Goal: Task Accomplishment & Management: Manage account settings

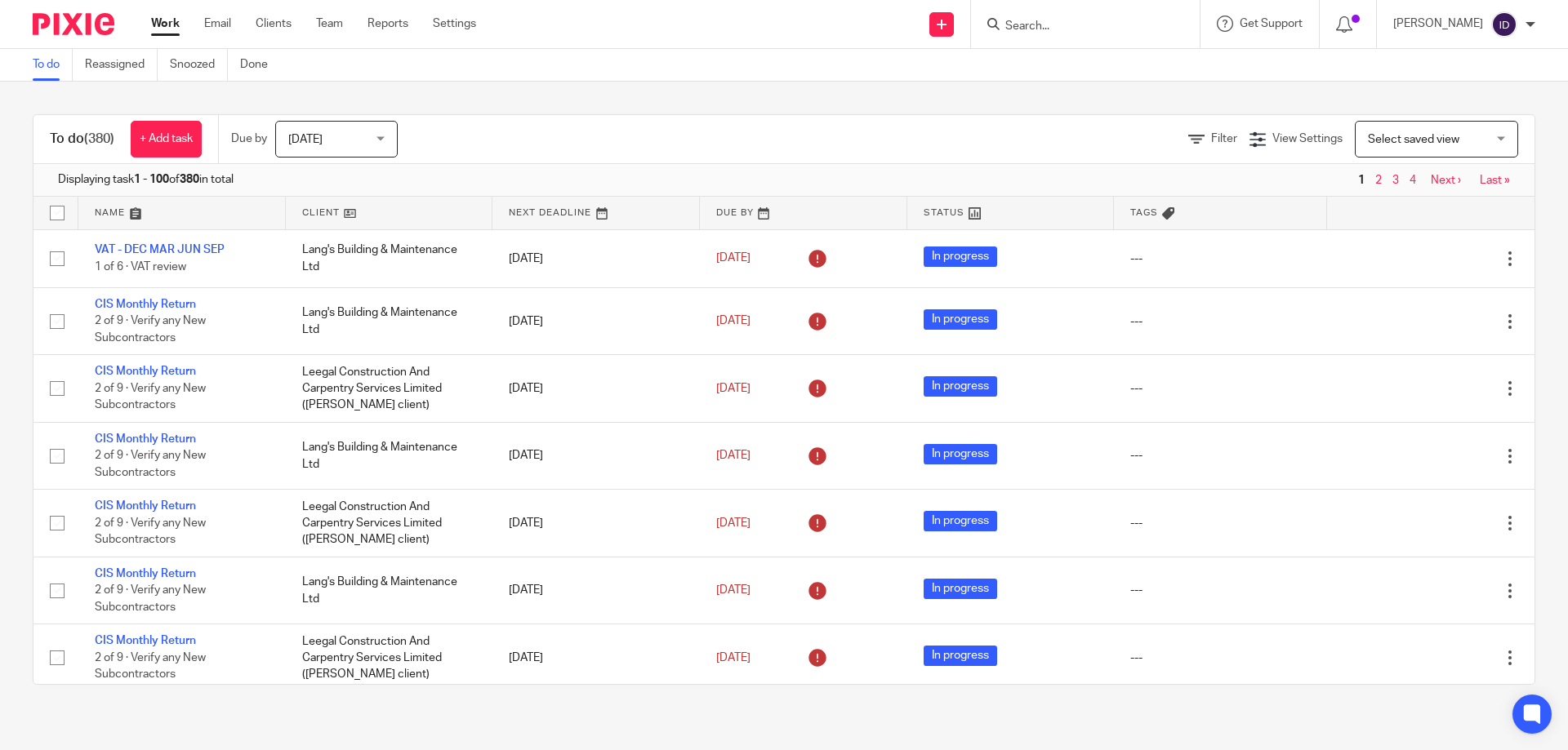
click at [748, 149] on div "Filter View Settings View Settings Manage saved views Select saved view Select …" at bounding box center [980, 140] width 1108 height 37
click at [1052, 27] on input "Search" at bounding box center [1077, 26] width 147 height 15
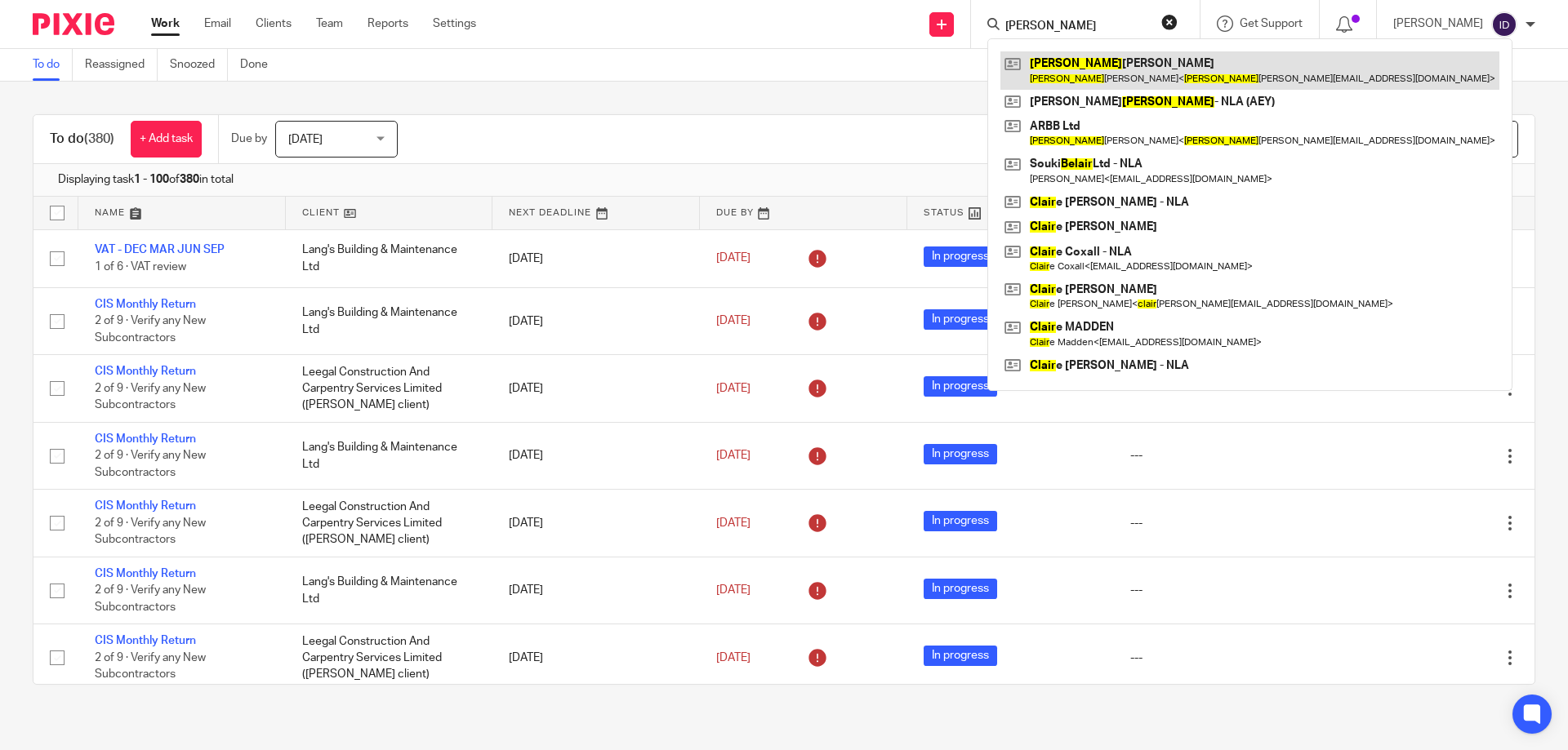
type input "blair"
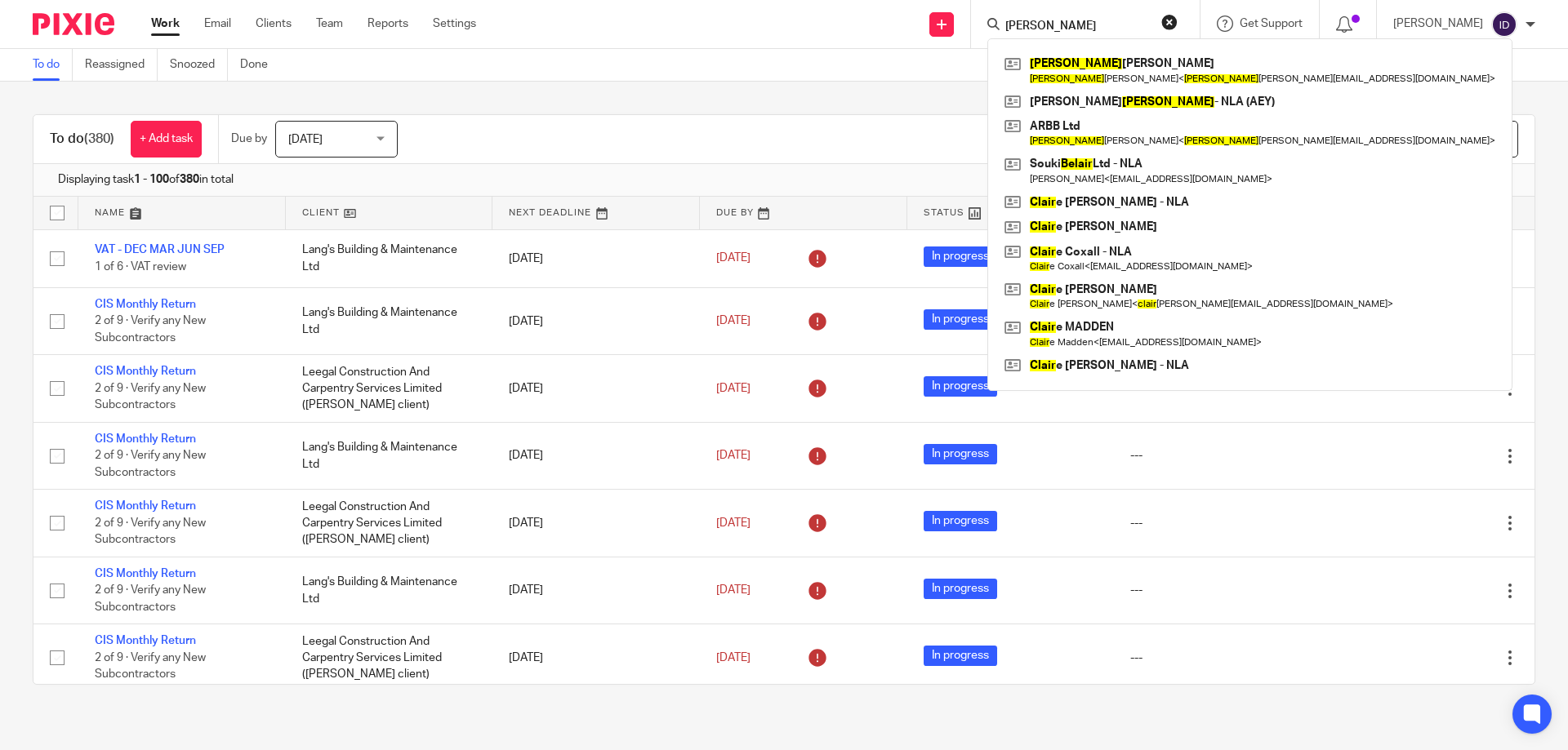
click at [1129, 10] on div "blair Blair Blakemore Blair Blakemore < blair blakemore@gmail.com > Stacey Blai…" at bounding box center [1085, 23] width 229 height 48
drag, startPoint x: 1079, startPoint y: 18, endPoint x: 1066, endPoint y: 23, distance: 13.9
click at [1079, 18] on form "blair" at bounding box center [1091, 23] width 174 height 21
drag, startPoint x: 1062, startPoint y: 24, endPoint x: 977, endPoint y: 24, distance: 85.0
click at [977, 24] on div "Send new email Create task Add client blair Blair Blakemore Blair Blakemore < b…" at bounding box center [1034, 23] width 1067 height 48
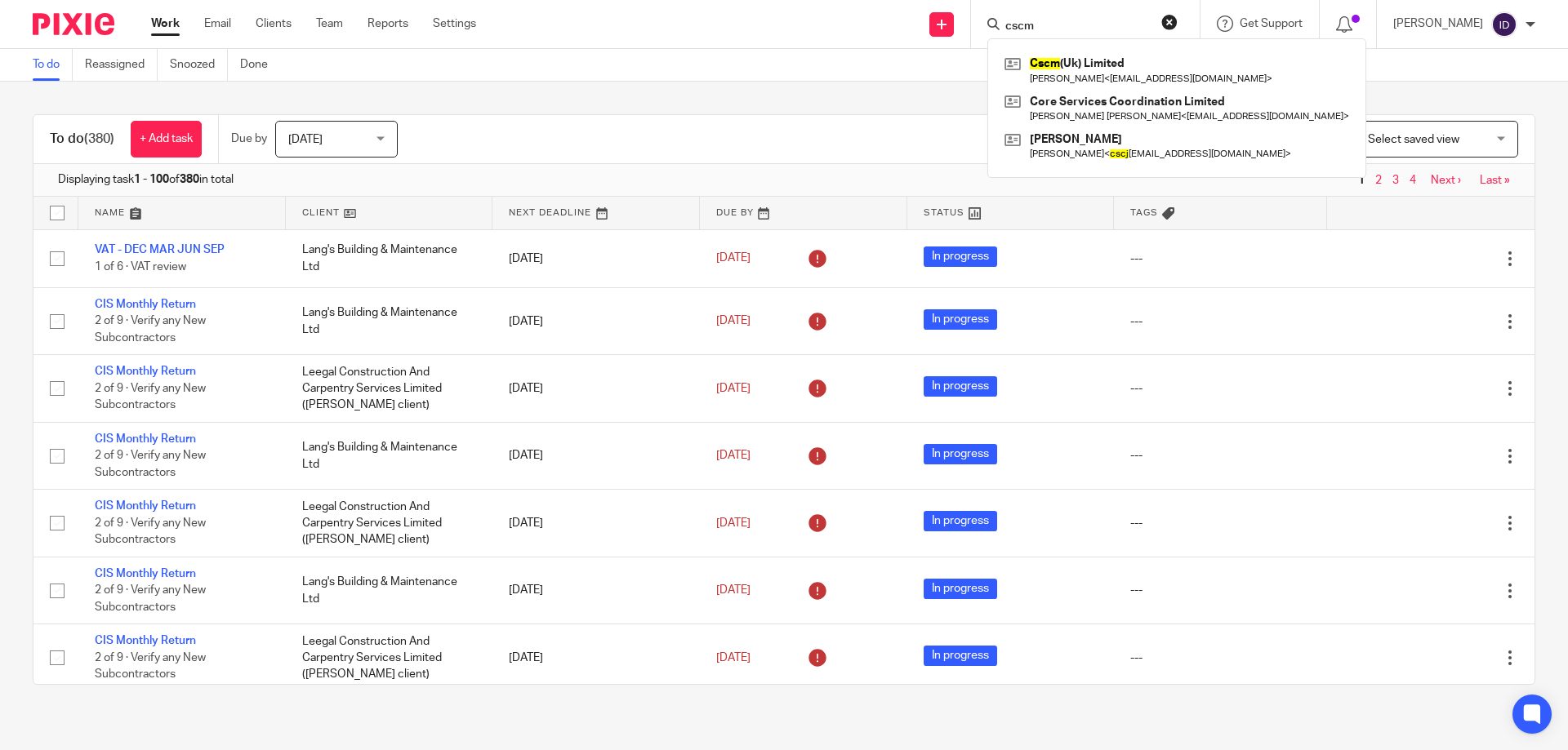
type input "cscm"
click button "submit" at bounding box center [0, 0] width 0 height 0
click at [1074, 74] on link at bounding box center [1176, 70] width 353 height 37
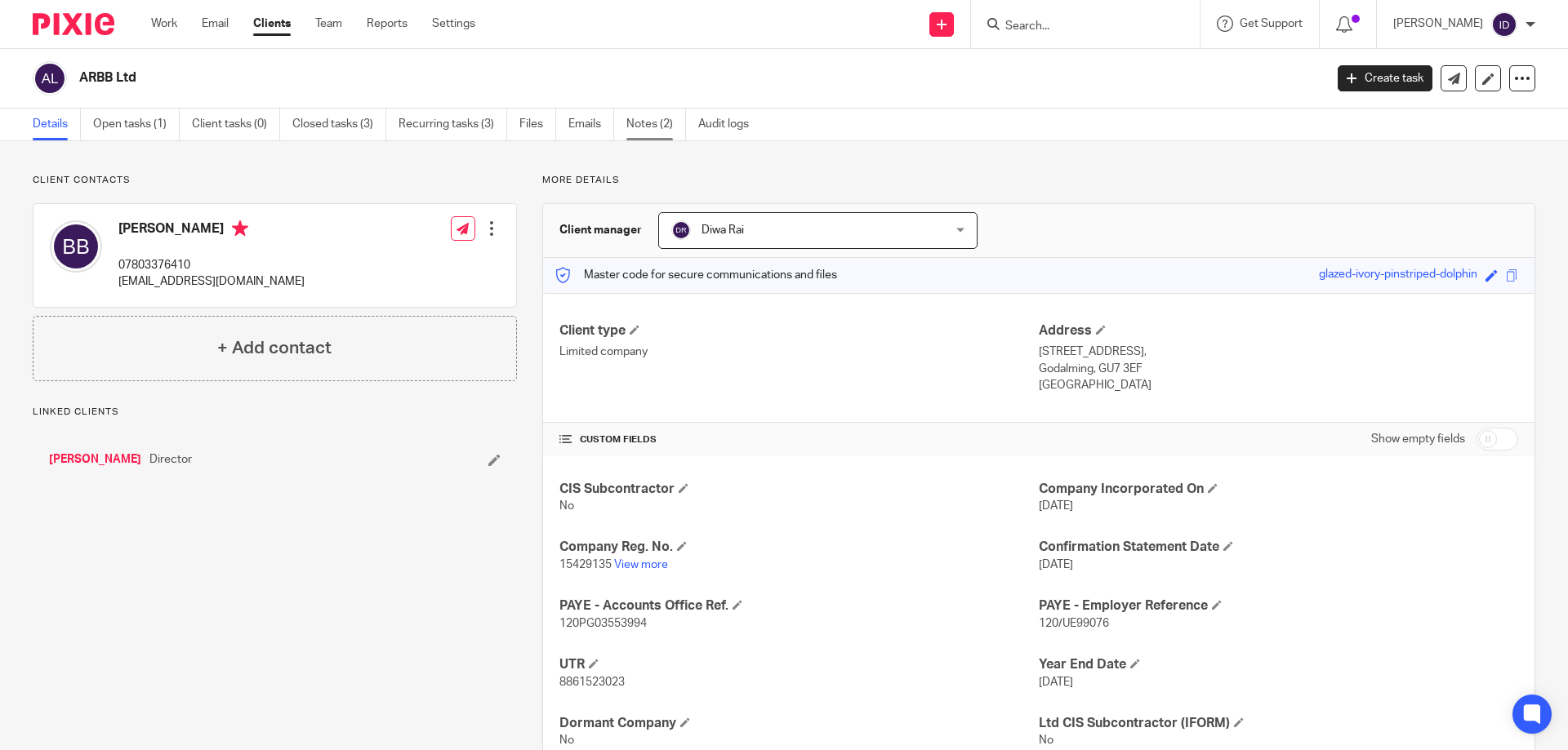
click at [646, 129] on link "Notes (2)" at bounding box center [655, 124] width 60 height 32
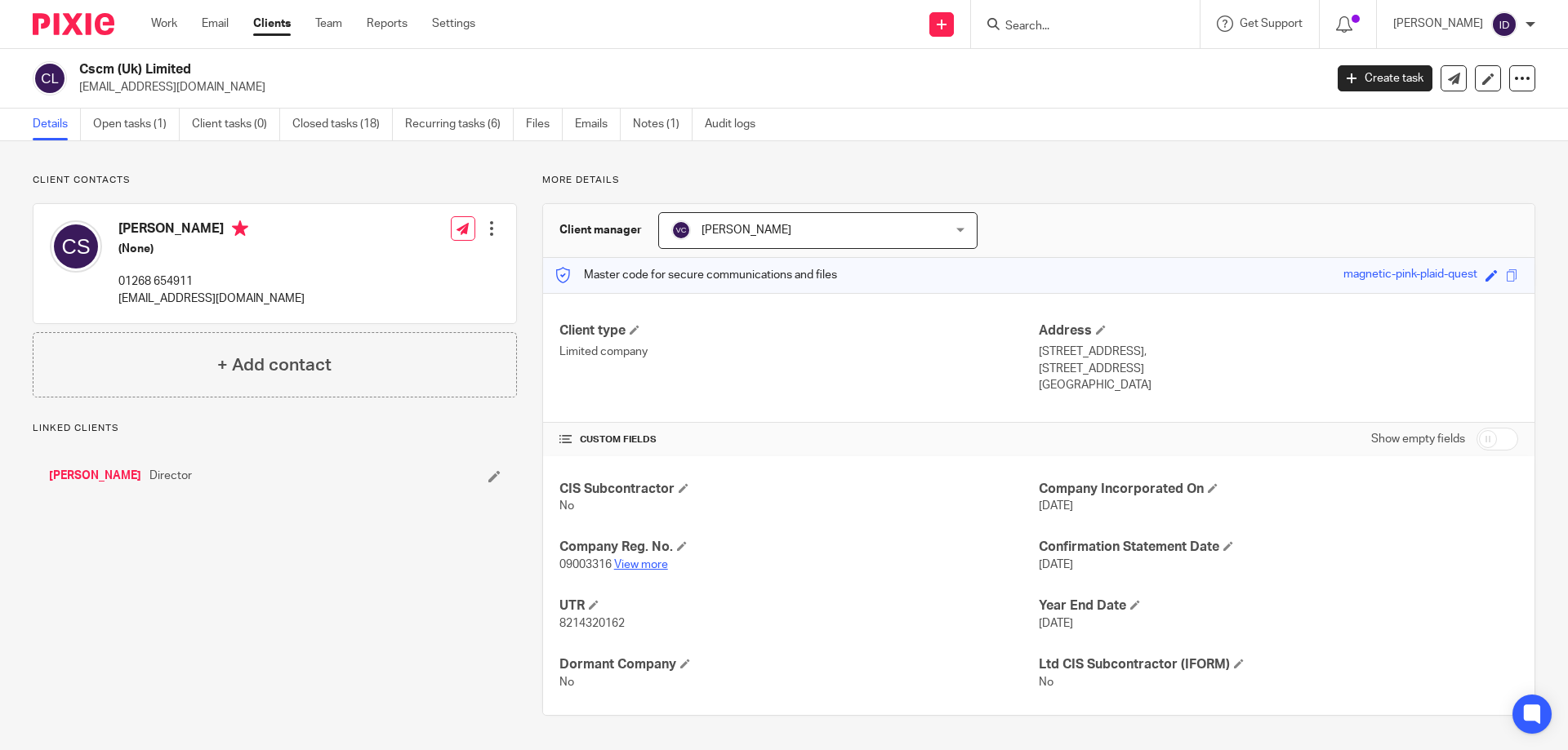
click at [654, 563] on link "View more" at bounding box center [641, 565] width 54 height 12
click at [1090, 34] on form at bounding box center [1091, 23] width 174 height 21
click at [1081, 30] on input "Search" at bounding box center [1077, 26] width 147 height 15
type input "p"
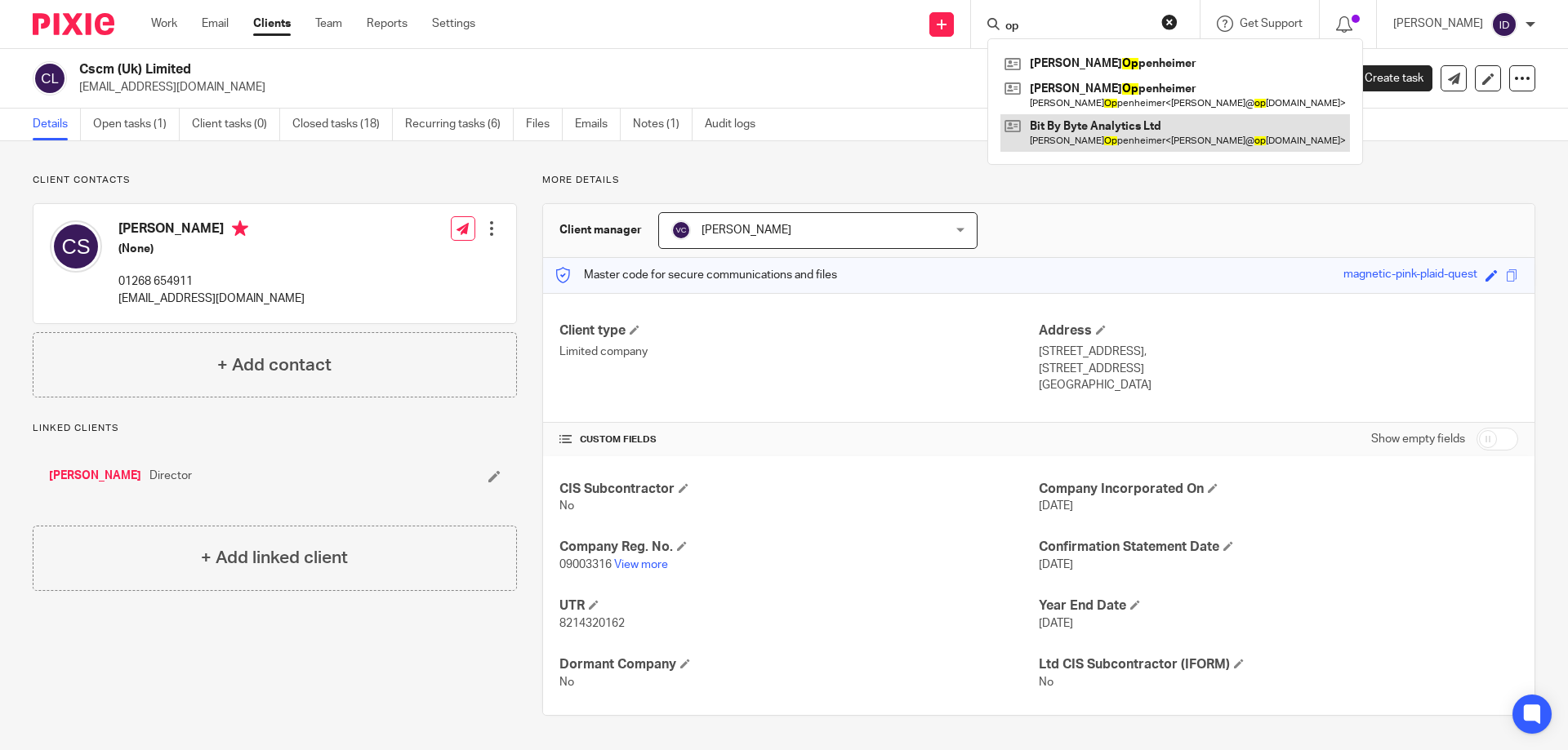
type input "op"
click at [1103, 133] on link at bounding box center [1174, 133] width 349 height 37
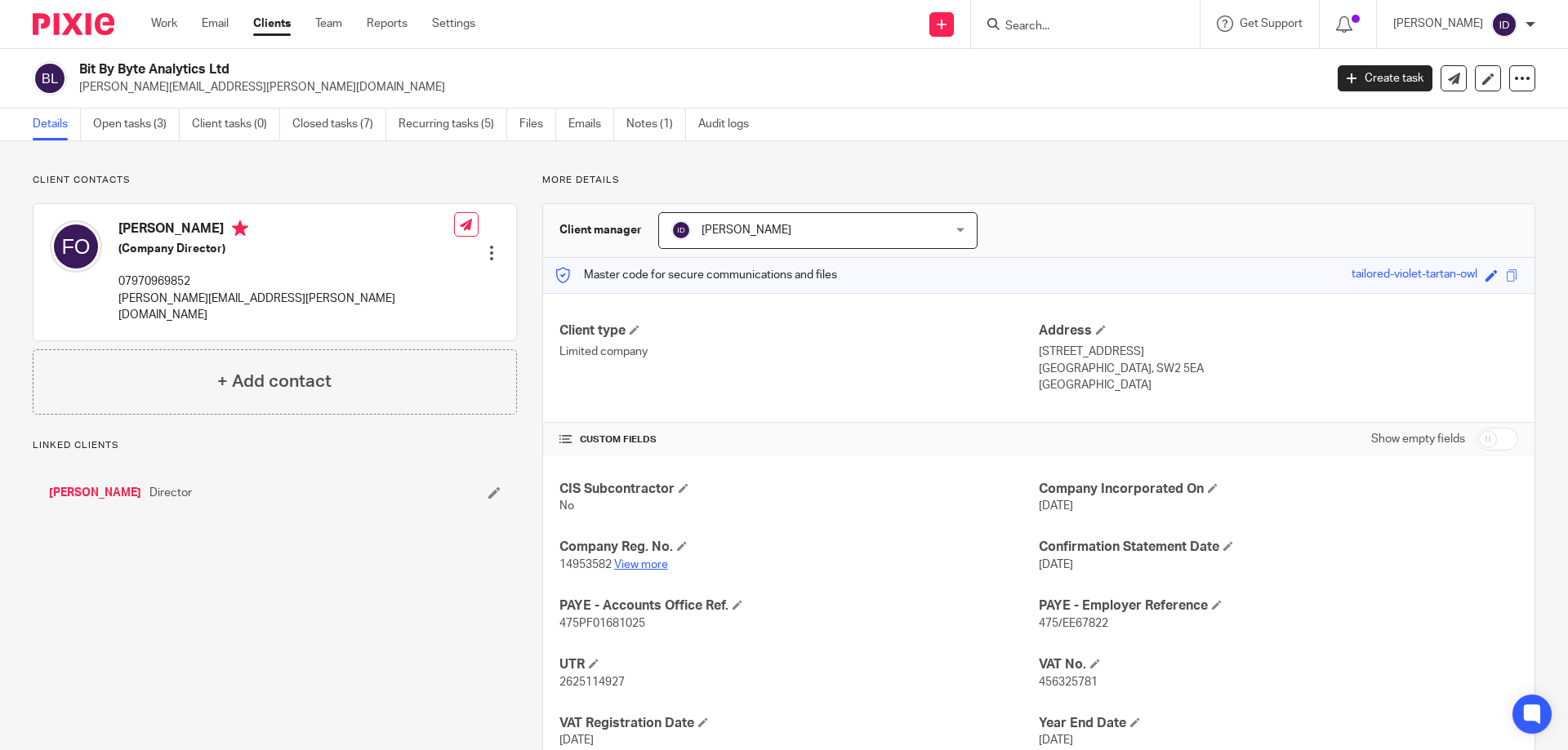
click at [643, 565] on link "View more" at bounding box center [641, 565] width 54 height 12
click at [1060, 27] on input "Search" at bounding box center [1077, 26] width 147 height 15
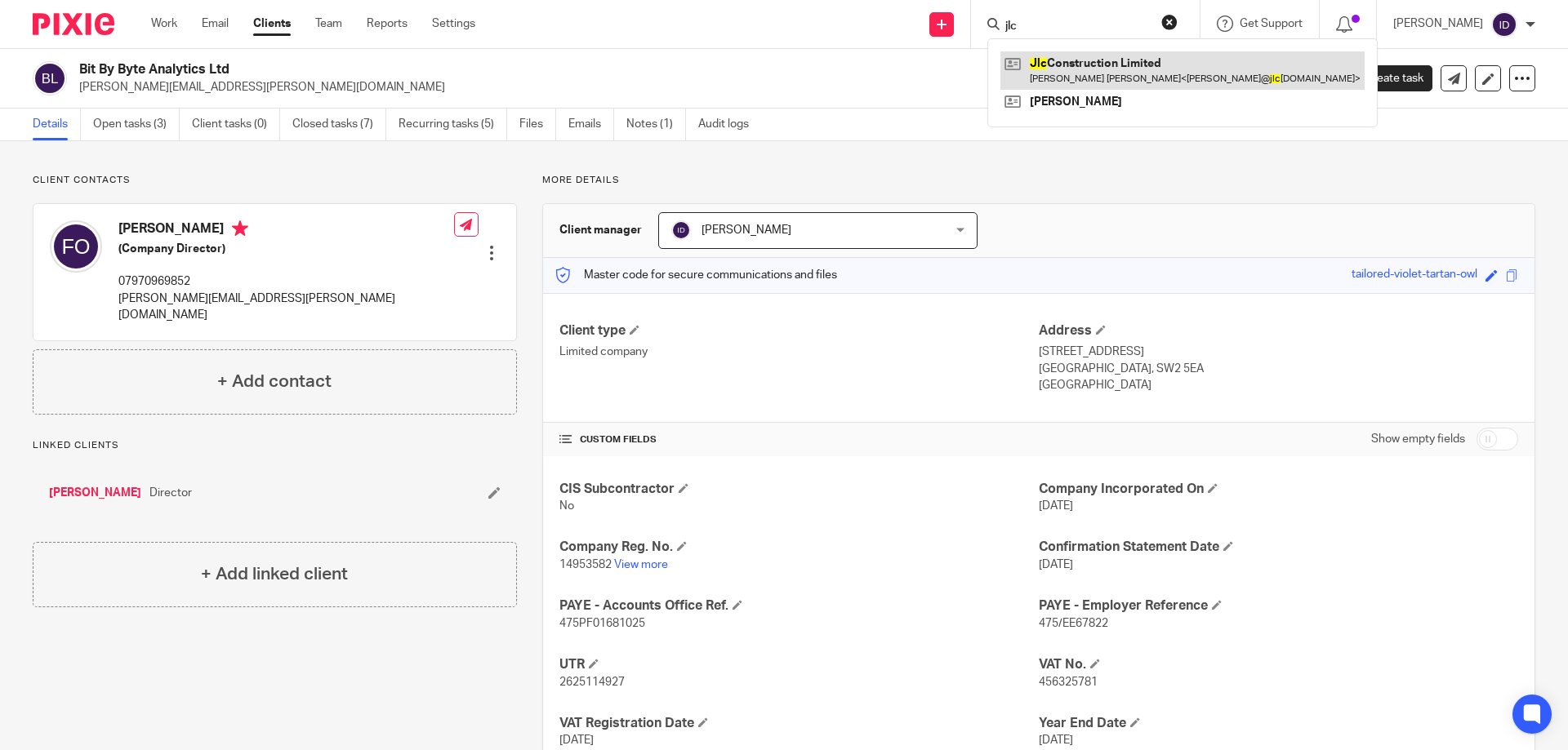
type input "jlc"
click at [1102, 67] on link at bounding box center [1182, 70] width 364 height 37
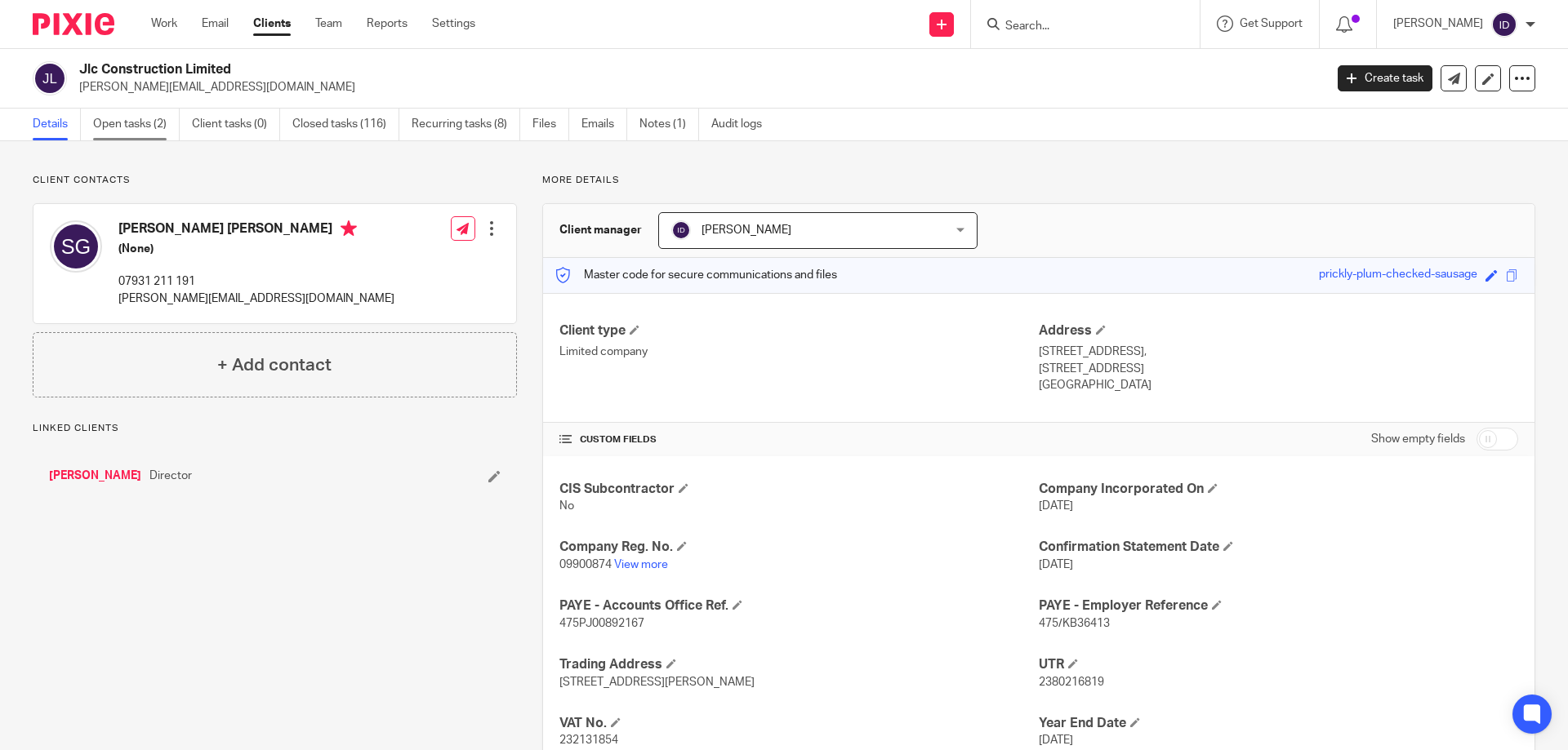
click at [137, 116] on link "Open tasks (2)" at bounding box center [136, 124] width 86 height 32
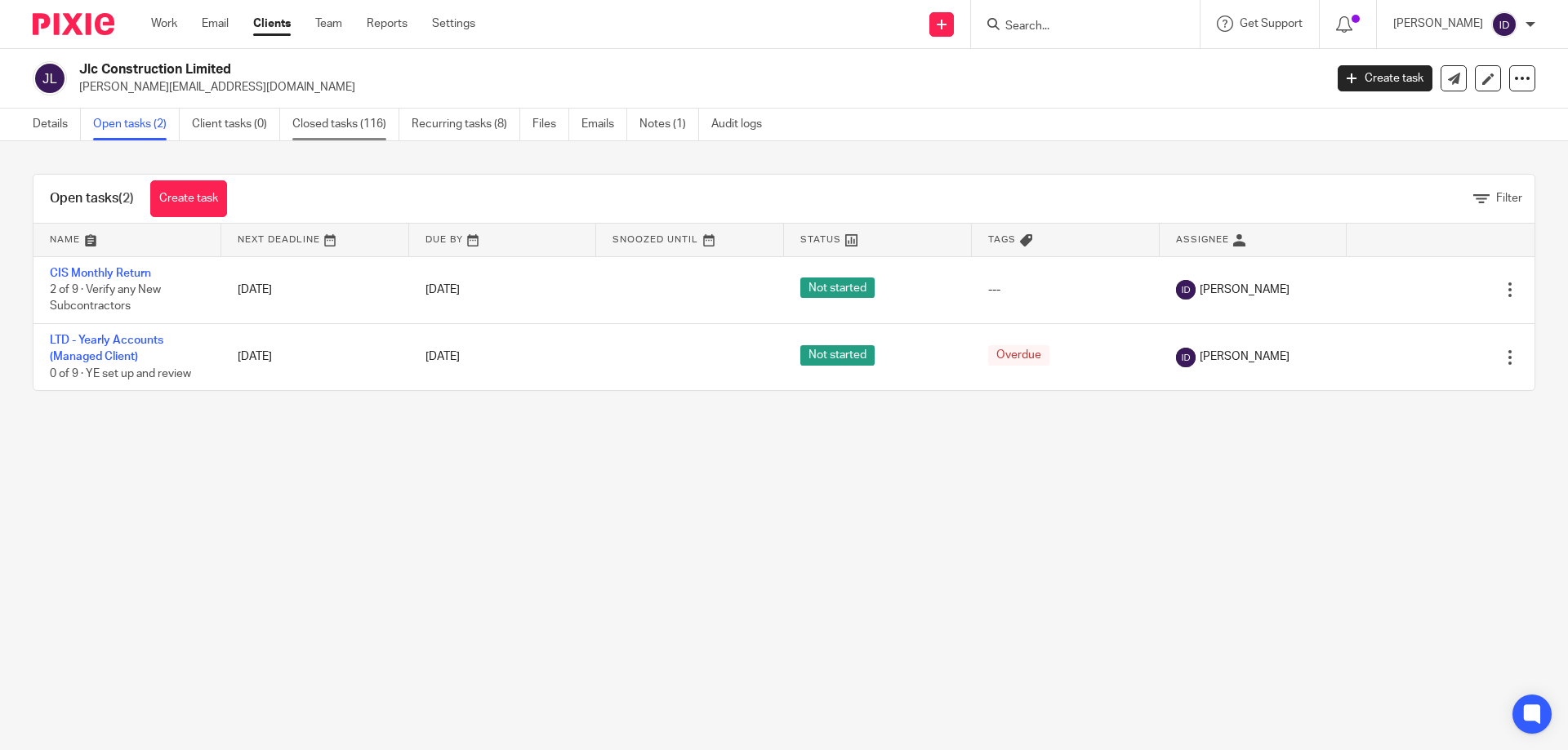
click at [329, 127] on link "Closed tasks (116)" at bounding box center [345, 124] width 107 height 32
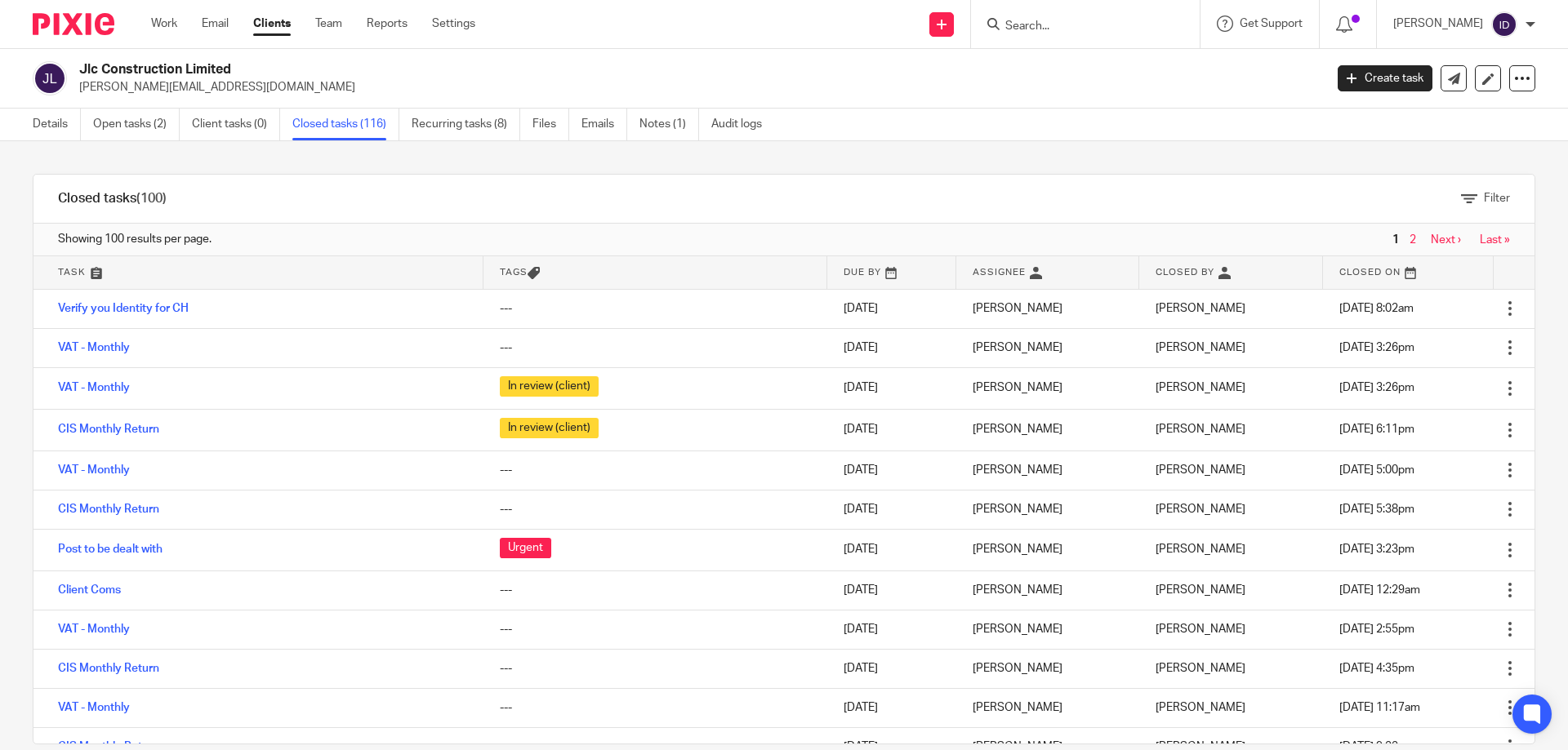
click at [1059, 30] on input "Search" at bounding box center [1077, 26] width 147 height 15
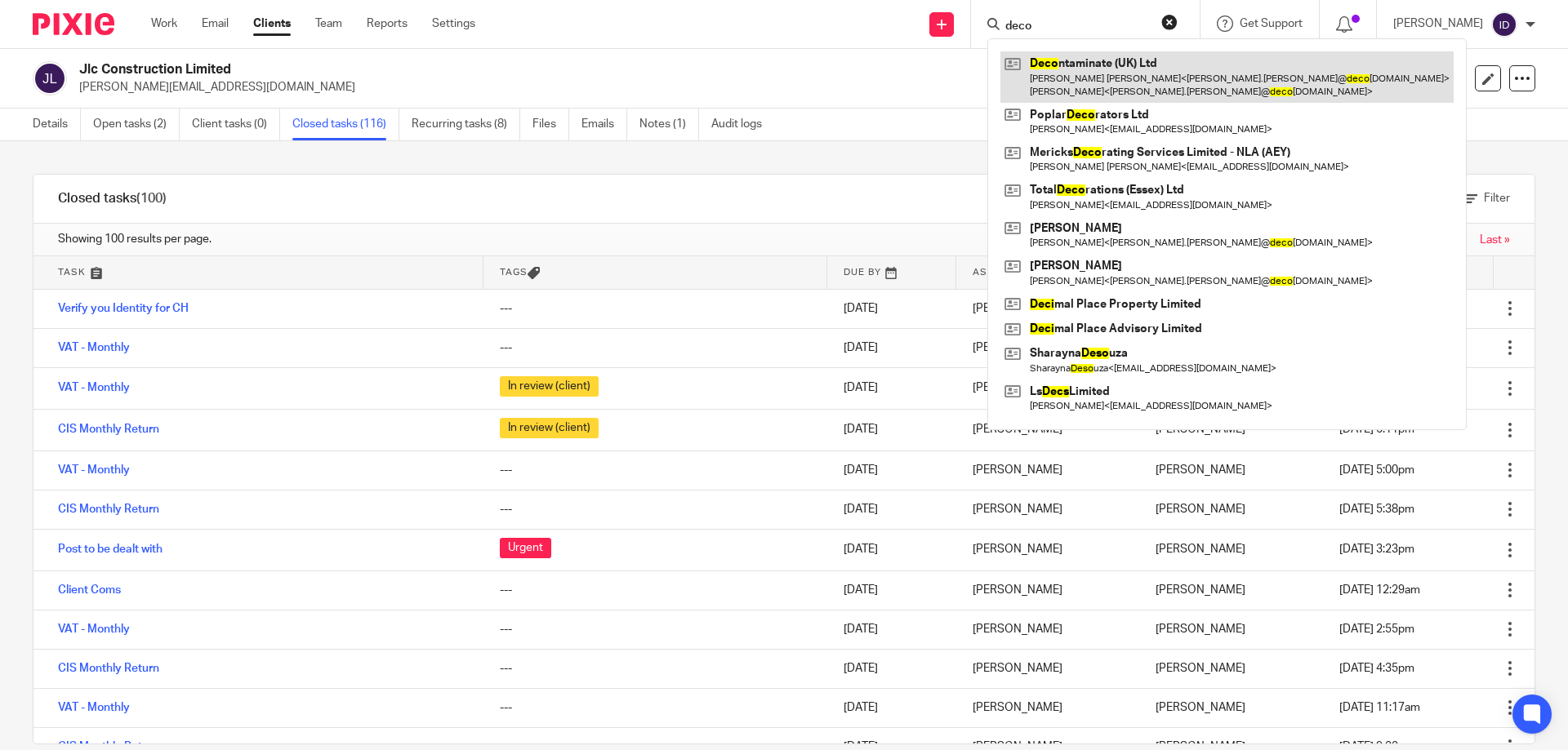
type input "deco"
click at [1086, 66] on link at bounding box center [1226, 77] width 453 height 51
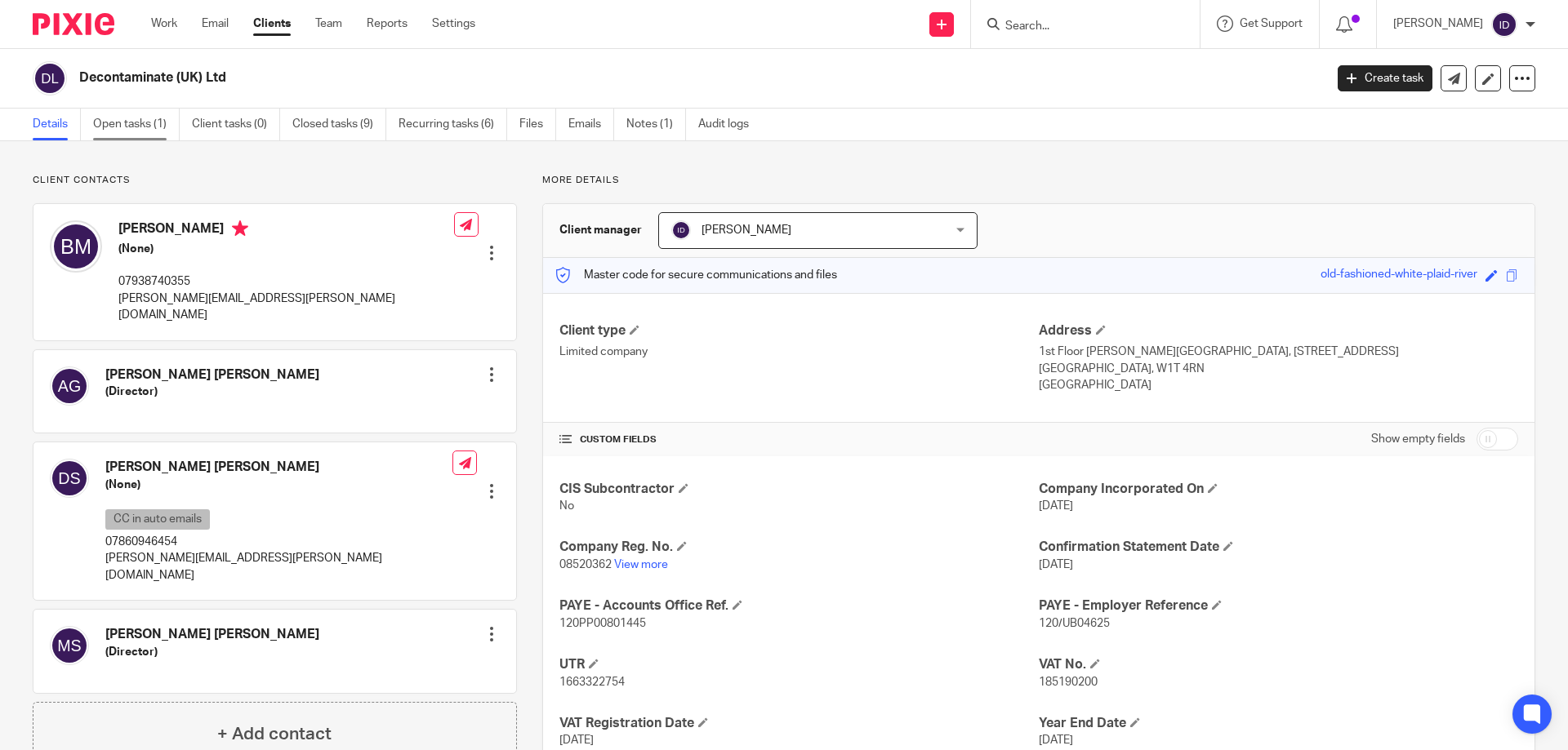
click at [137, 123] on link "Open tasks (1)" at bounding box center [136, 124] width 86 height 32
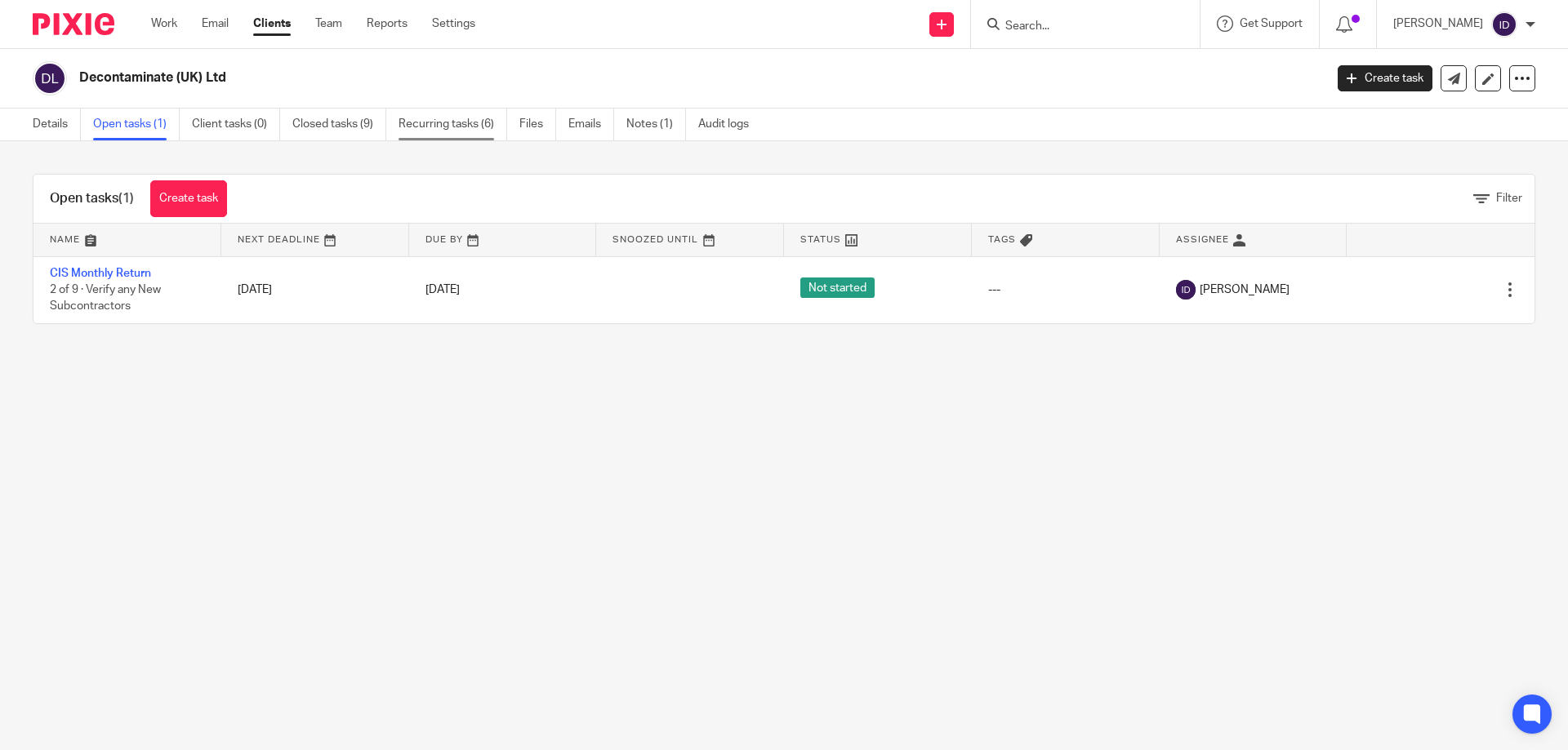
click at [449, 126] on link "Recurring tasks (6)" at bounding box center [452, 124] width 109 height 32
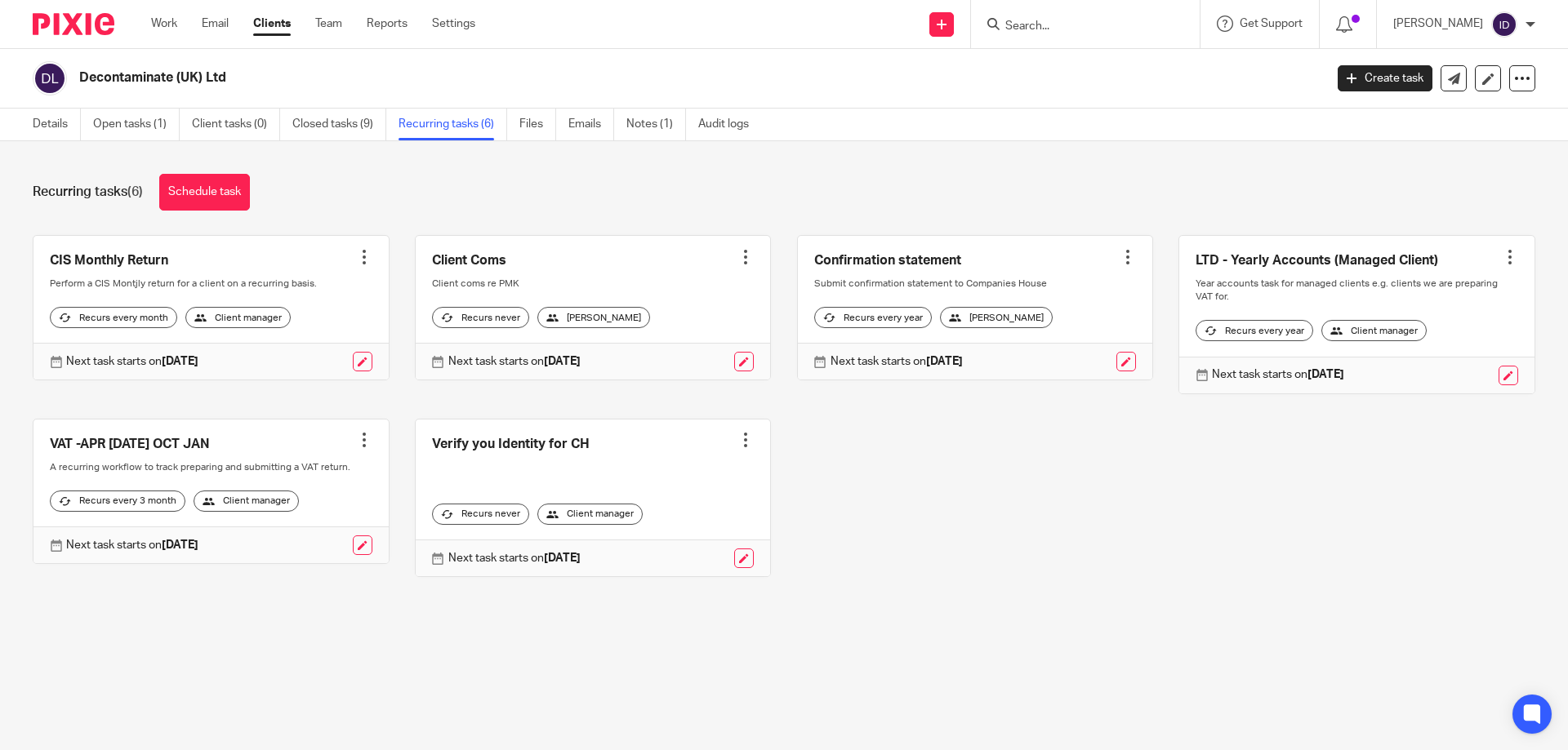
click at [319, 121] on link "Closed tasks (9)" at bounding box center [339, 124] width 94 height 32
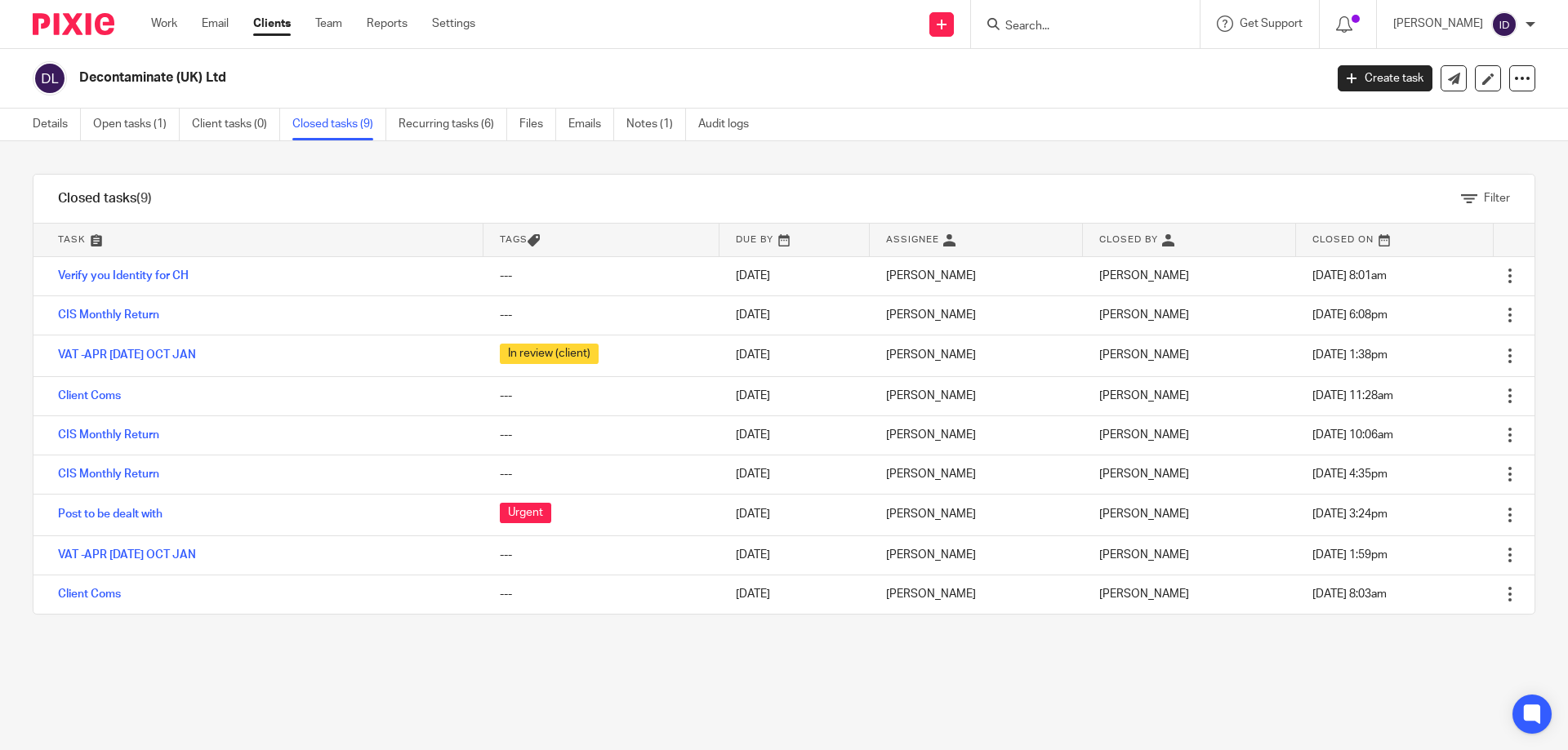
drag, startPoint x: 91, startPoint y: 71, endPoint x: 221, endPoint y: 79, distance: 130.2
click at [221, 79] on h2 "Decontaminate (UK) Ltd" at bounding box center [572, 78] width 987 height 18
click at [39, 113] on link "Details" at bounding box center [56, 124] width 48 height 32
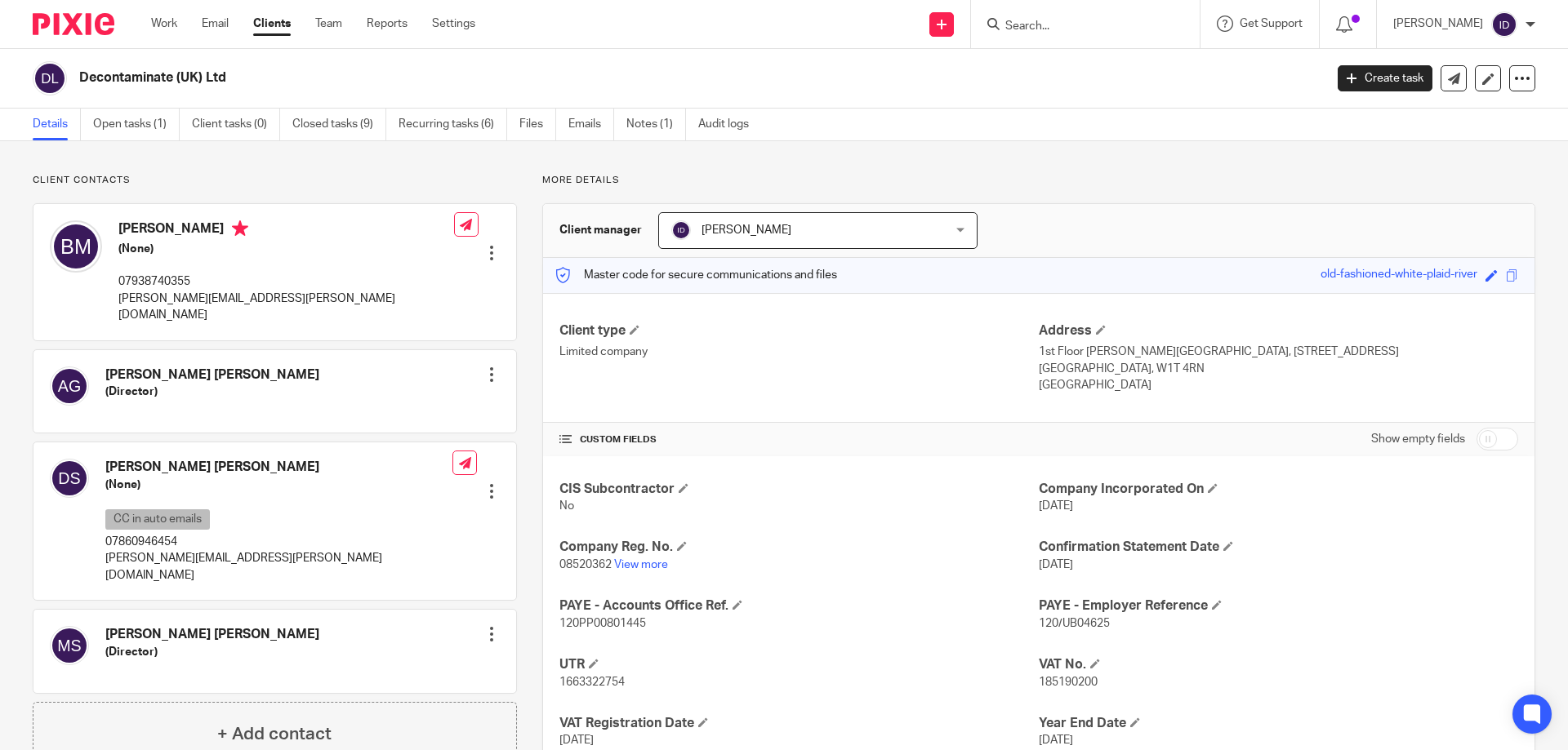
click at [1078, 27] on input "Search" at bounding box center [1077, 26] width 147 height 15
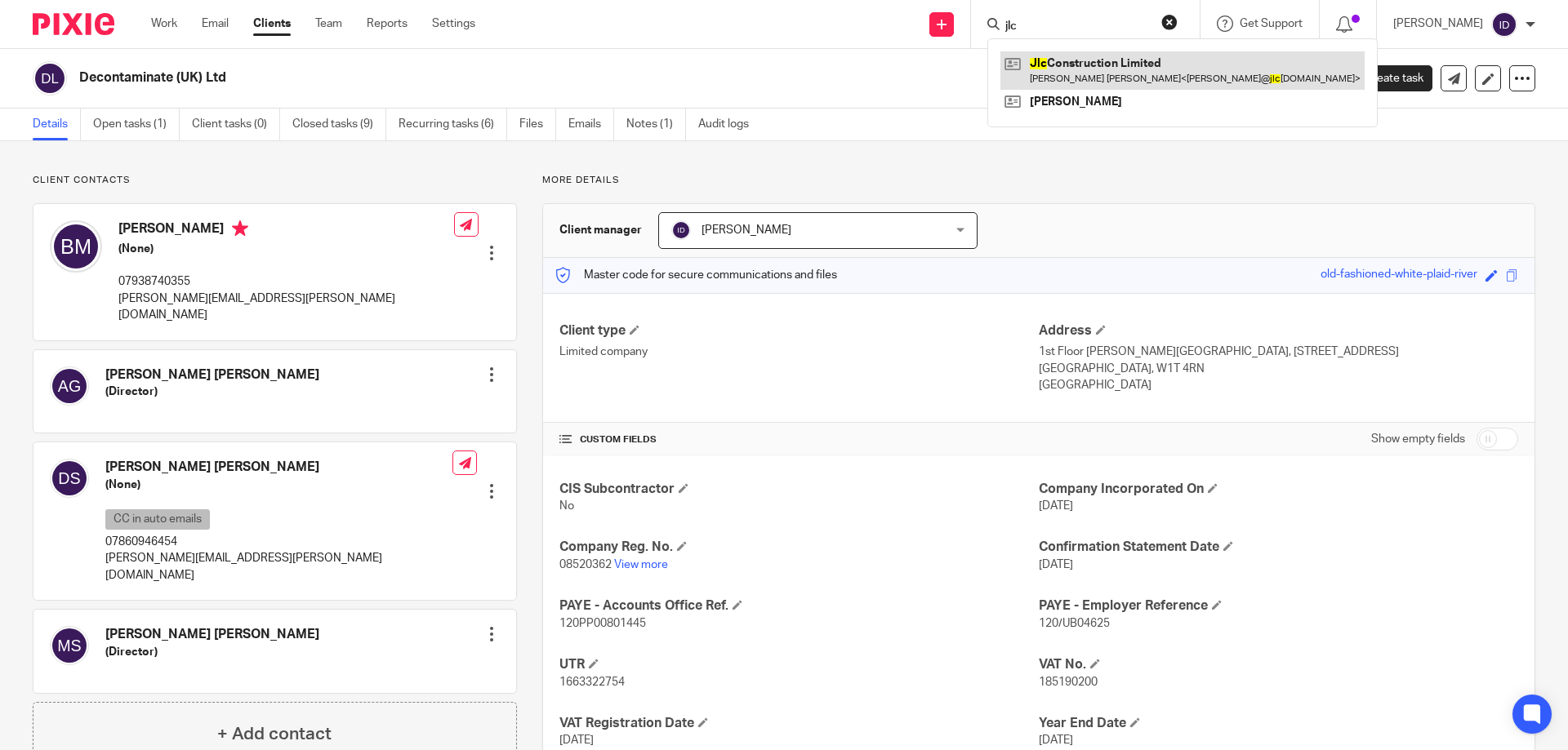
type input "jlc"
click at [1083, 62] on link at bounding box center [1182, 70] width 364 height 37
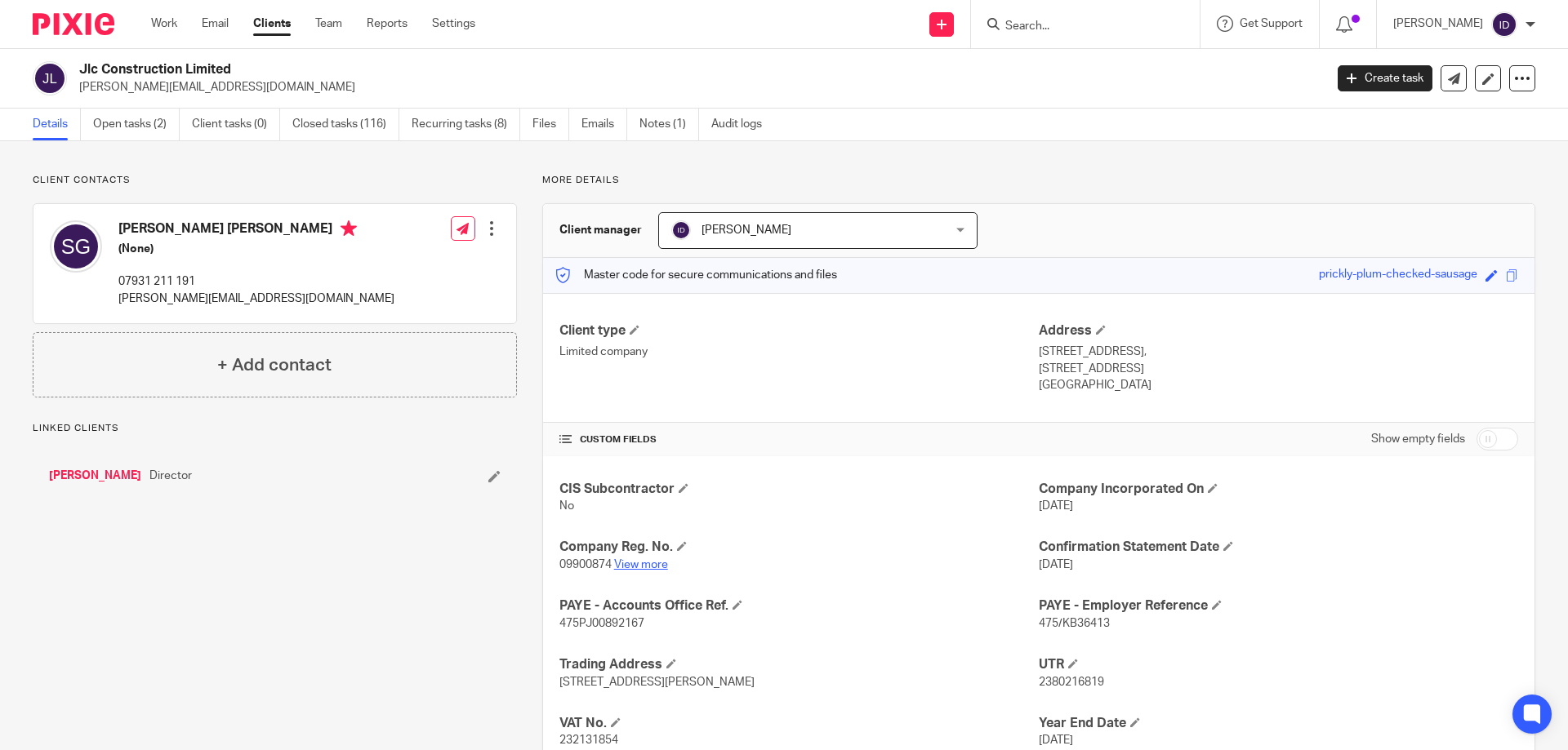
click at [659, 561] on link "View more" at bounding box center [641, 565] width 54 height 12
click at [1098, 25] on input "Search" at bounding box center [1077, 26] width 147 height 15
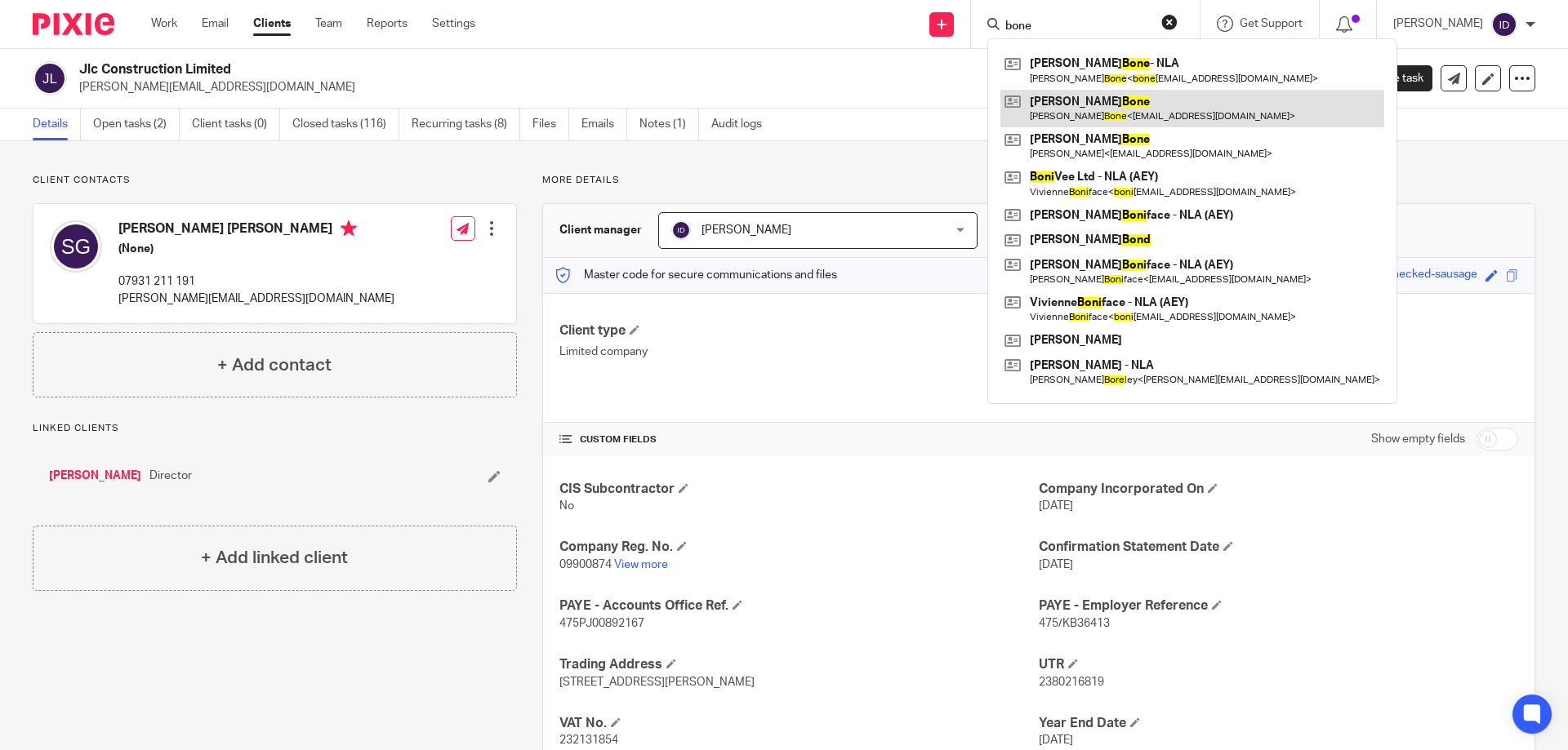
type input "bone"
click at [1079, 106] on link at bounding box center [1191, 109] width 383 height 37
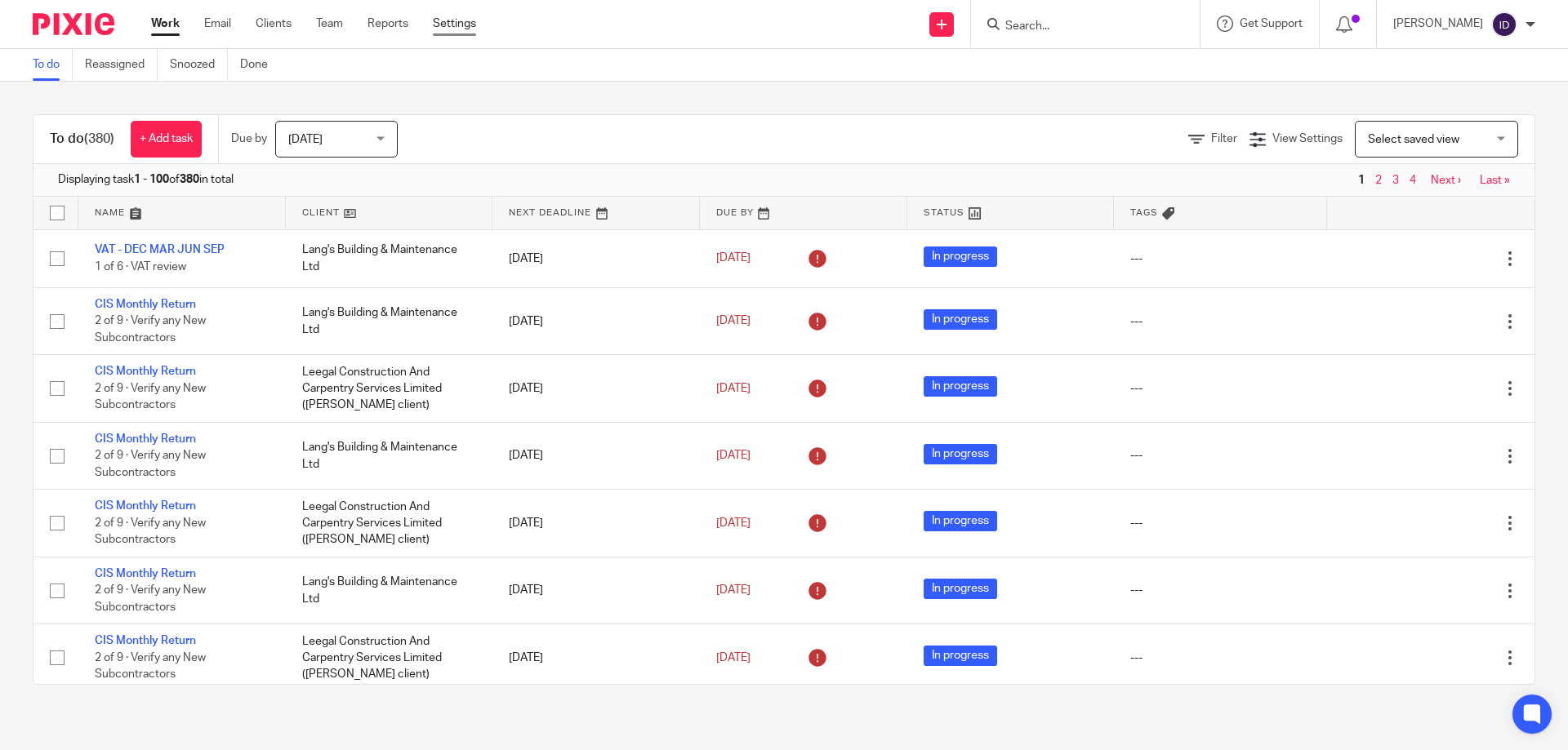
click at [470, 28] on link "Settings" at bounding box center [454, 23] width 43 height 17
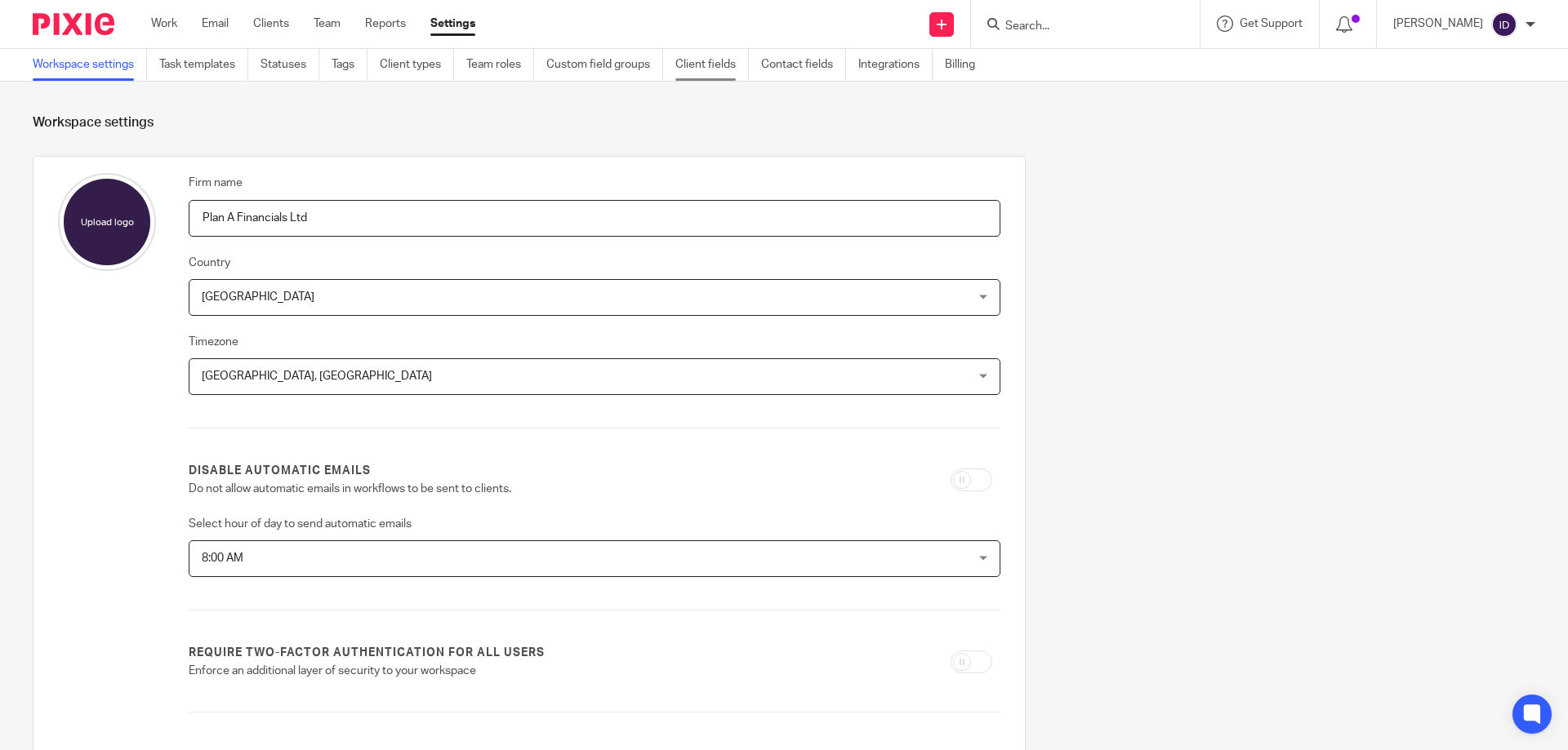
click at [696, 71] on link "Client fields" at bounding box center [711, 65] width 73 height 32
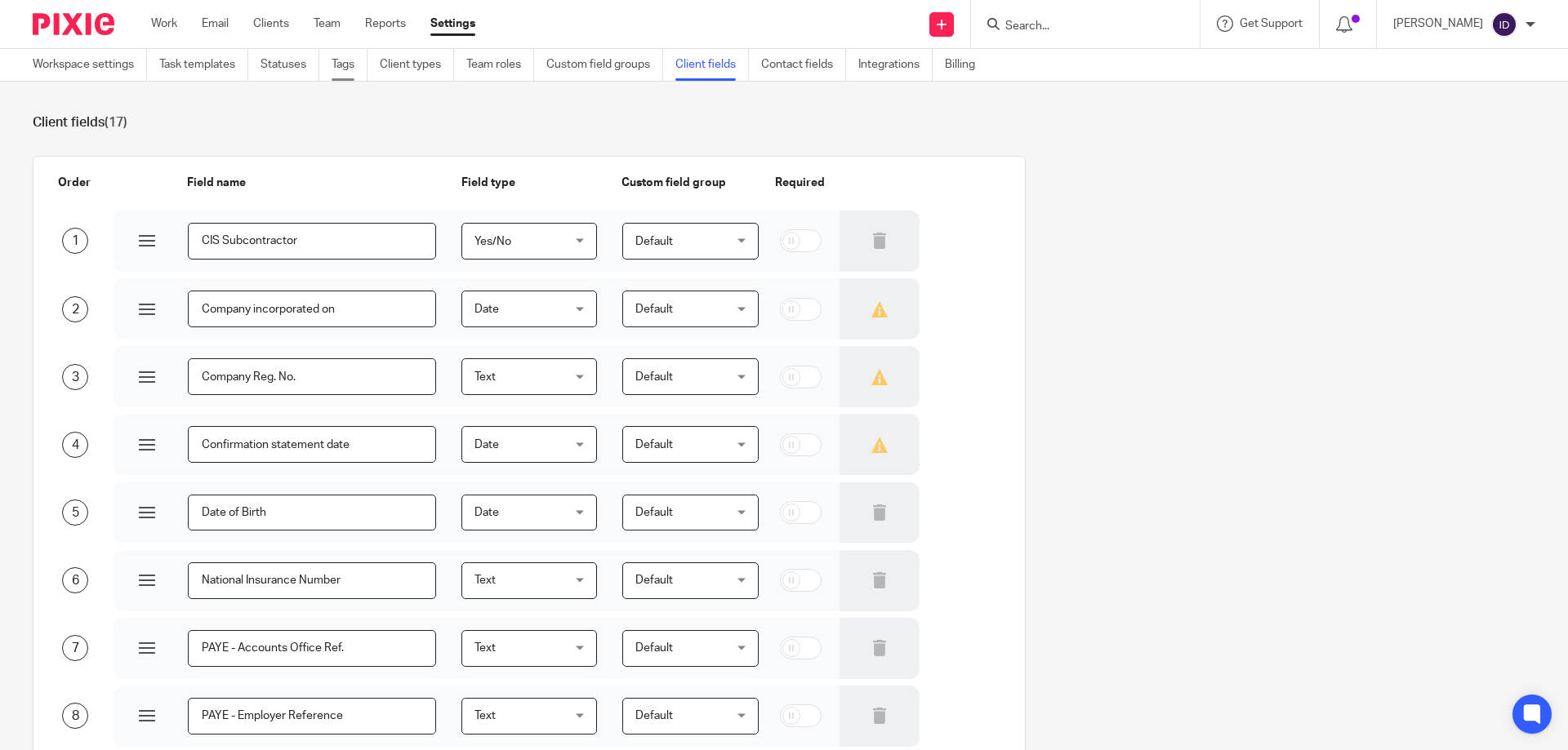
click at [335, 70] on link "Tags" at bounding box center [349, 65] width 36 height 32
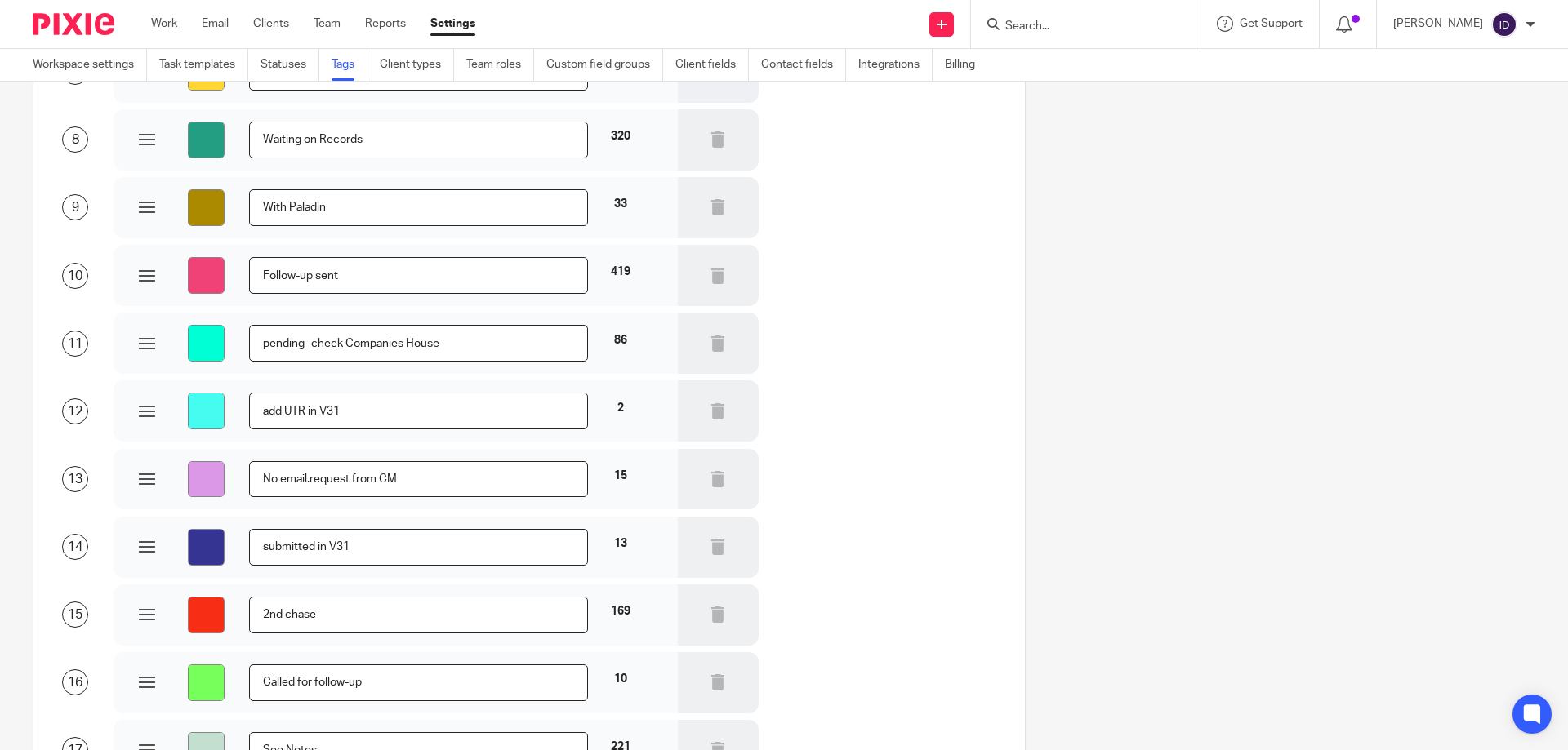
scroll to position [903, 0]
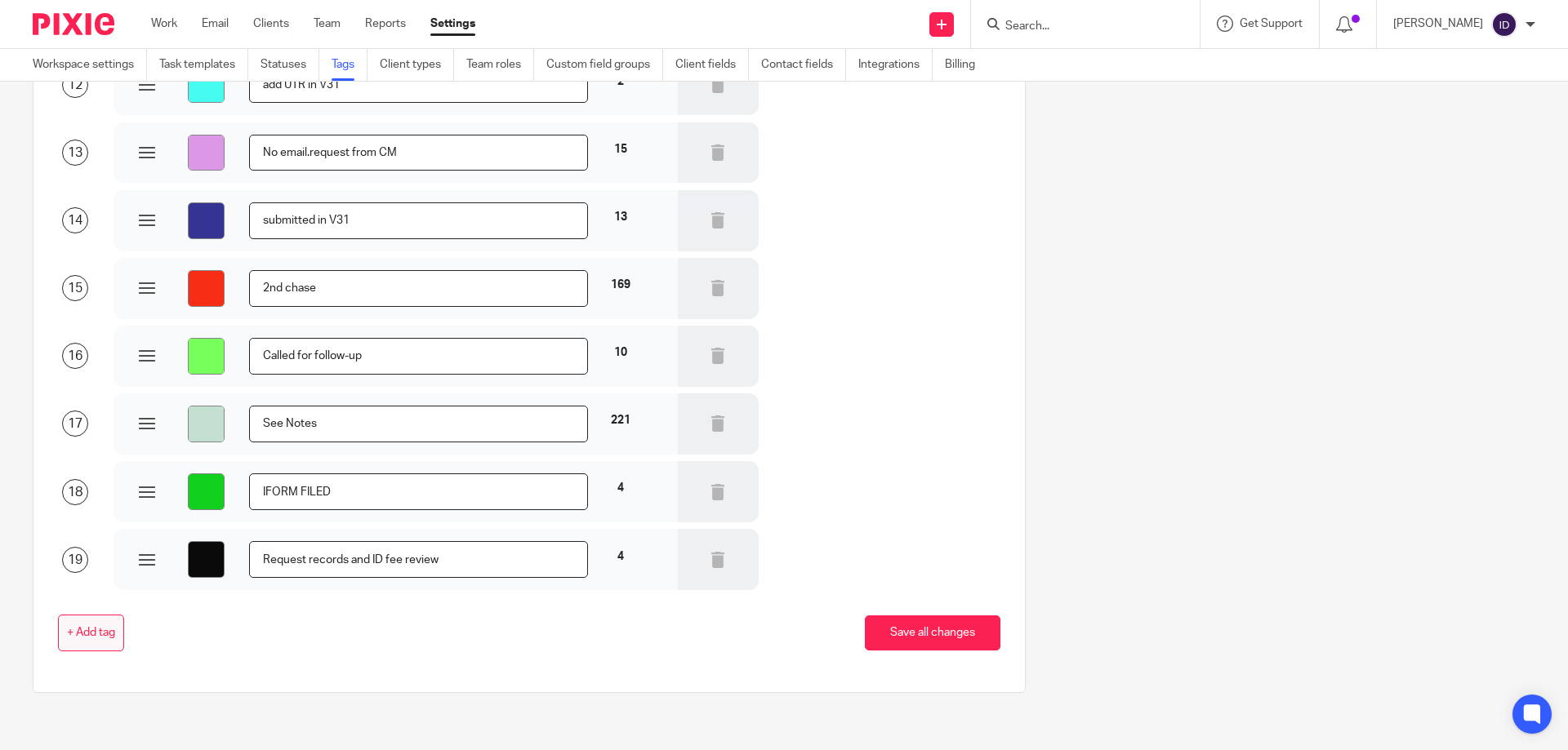
click at [101, 637] on span "+ Add tag" at bounding box center [90, 633] width 48 height 13
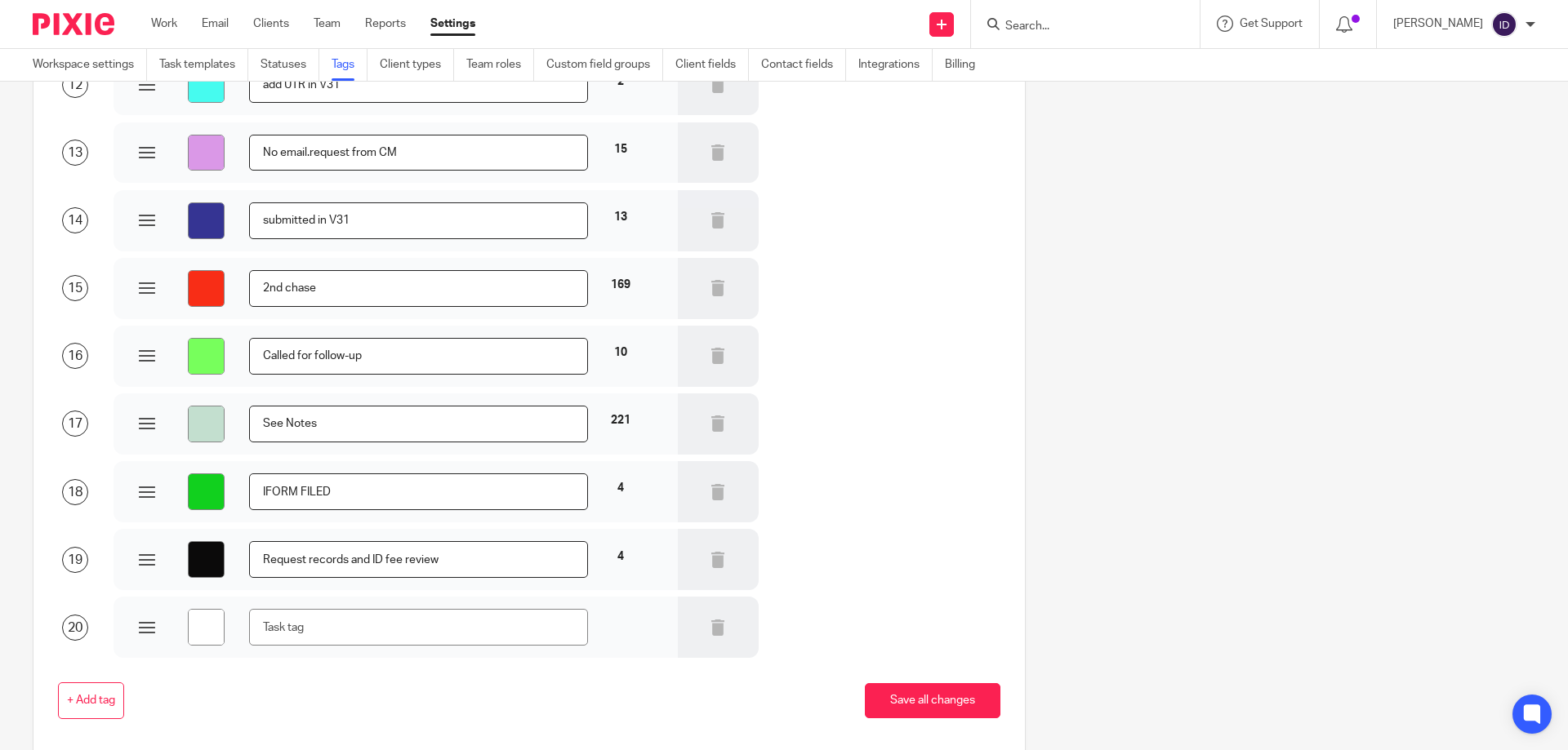
type input "#ffffff"
type input "A"
type input "#ffffff"
type input "AI"
type input "#ffffff"
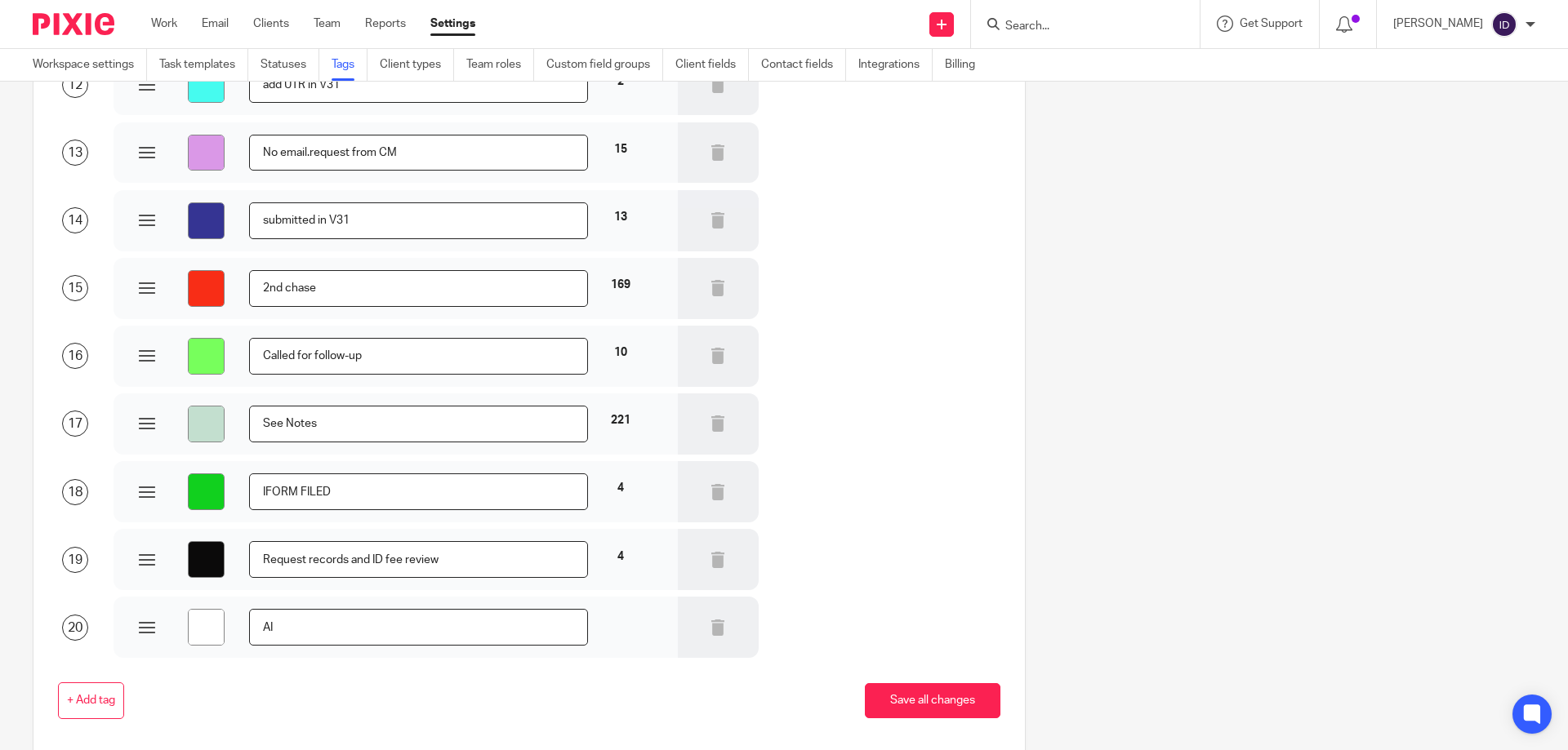
type input "AIM"
type input "#ffffff"
type input "AIMe"
type input "#ffffff"
type input "AIM"
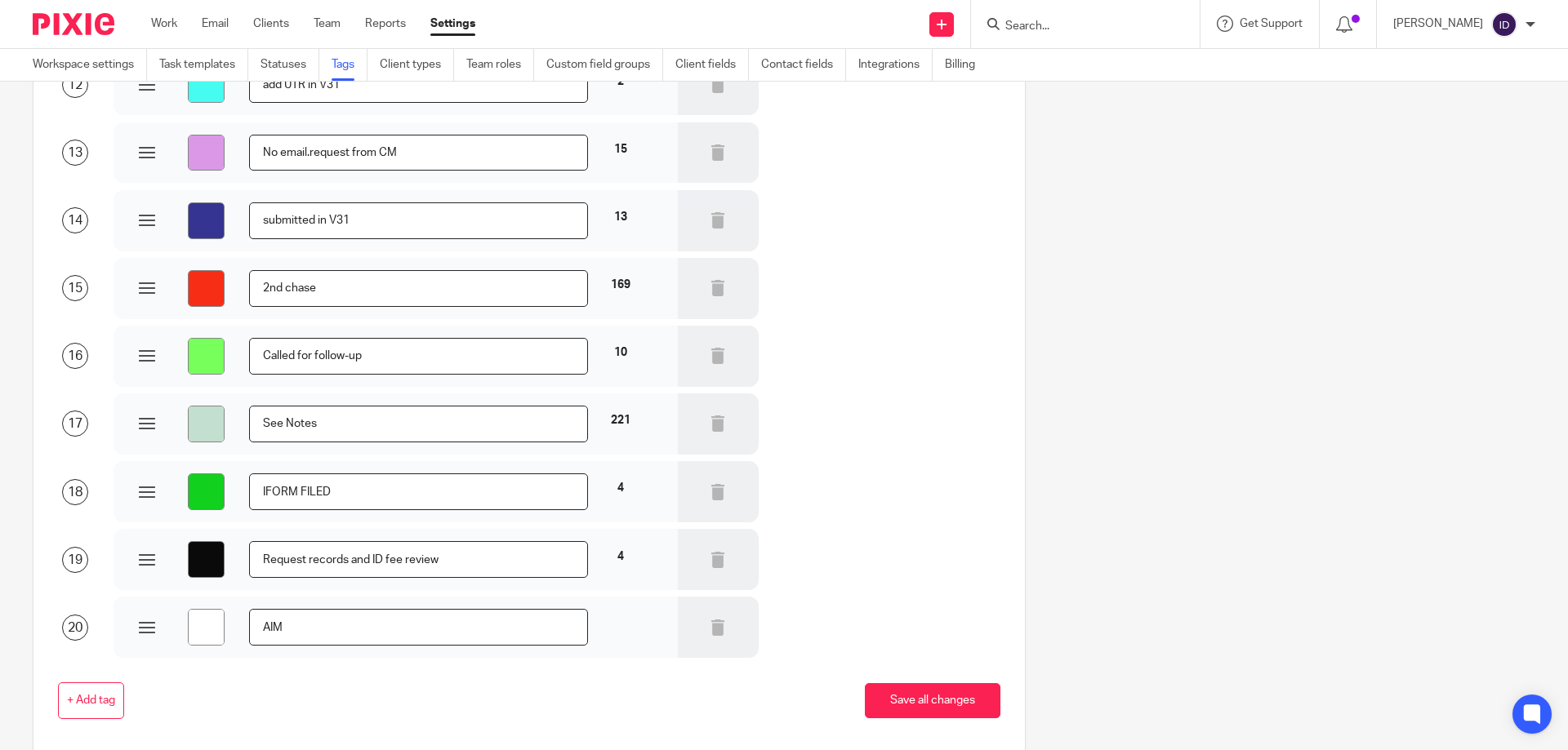
type input "#ffffff"
type input "AI"
type input "#ffffff"
type input "A"
type input "#ffffff"
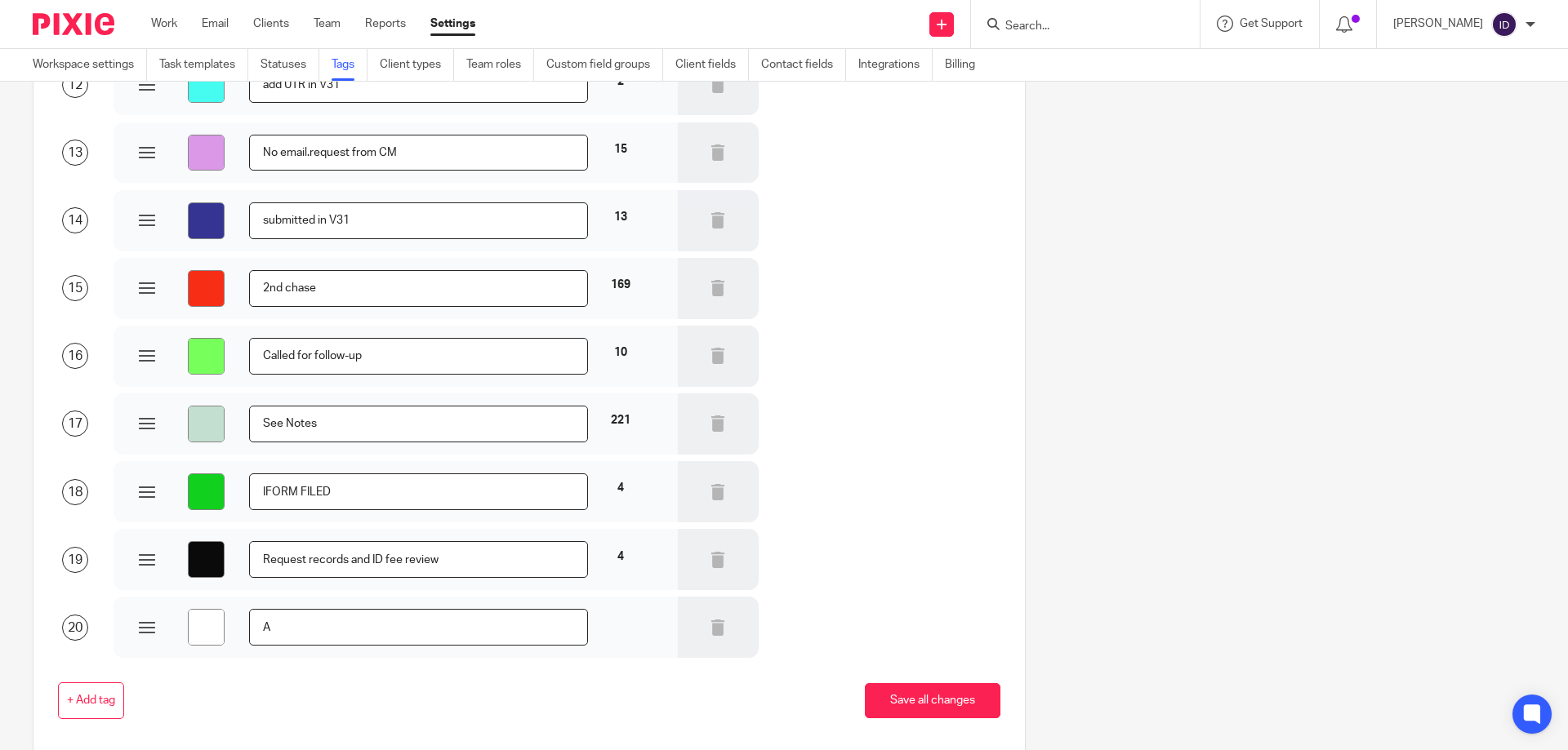
type input "Ai"
type input "#ffffff"
type input "Aim"
type input "#ffffff"
type input "Aime"
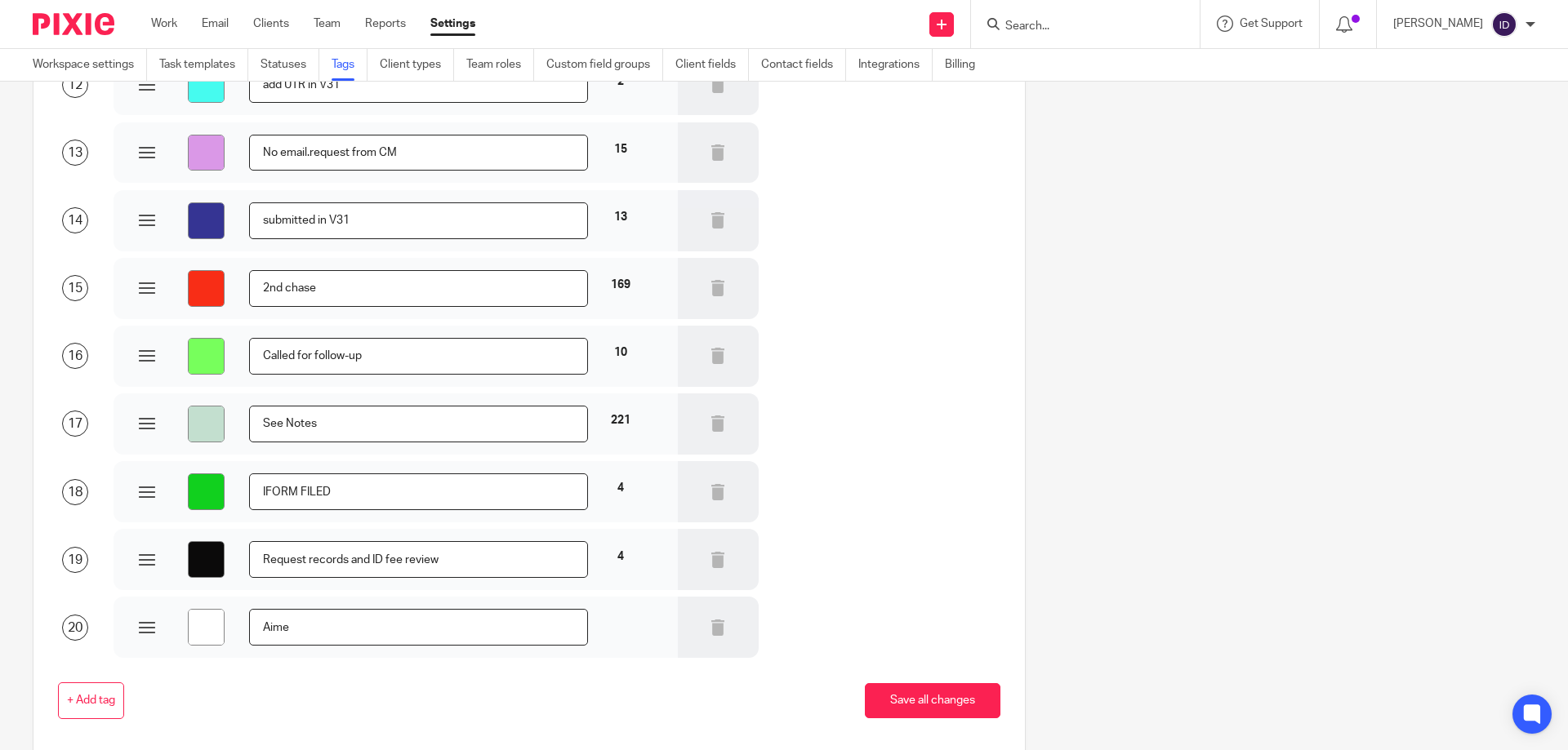
type input "#ffffff"
type input "Aimee"
type input "#ffffff"
type input "Aimee"
type input "#ffffff"
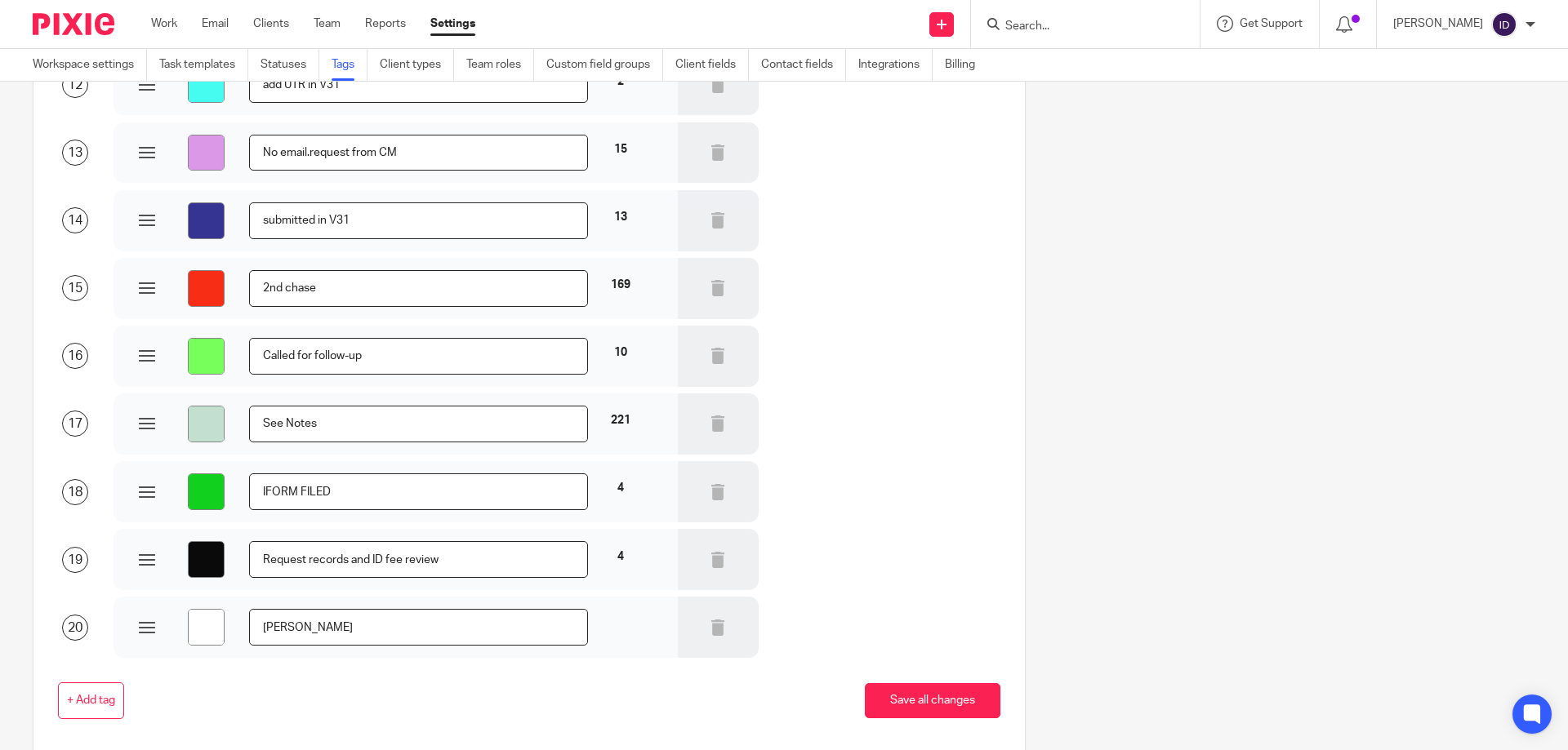
type input "Aimee P"
type input "#ffffff"
type input "Aimee Pl"
type input "#ffffff"
type input "Aimee Ple"
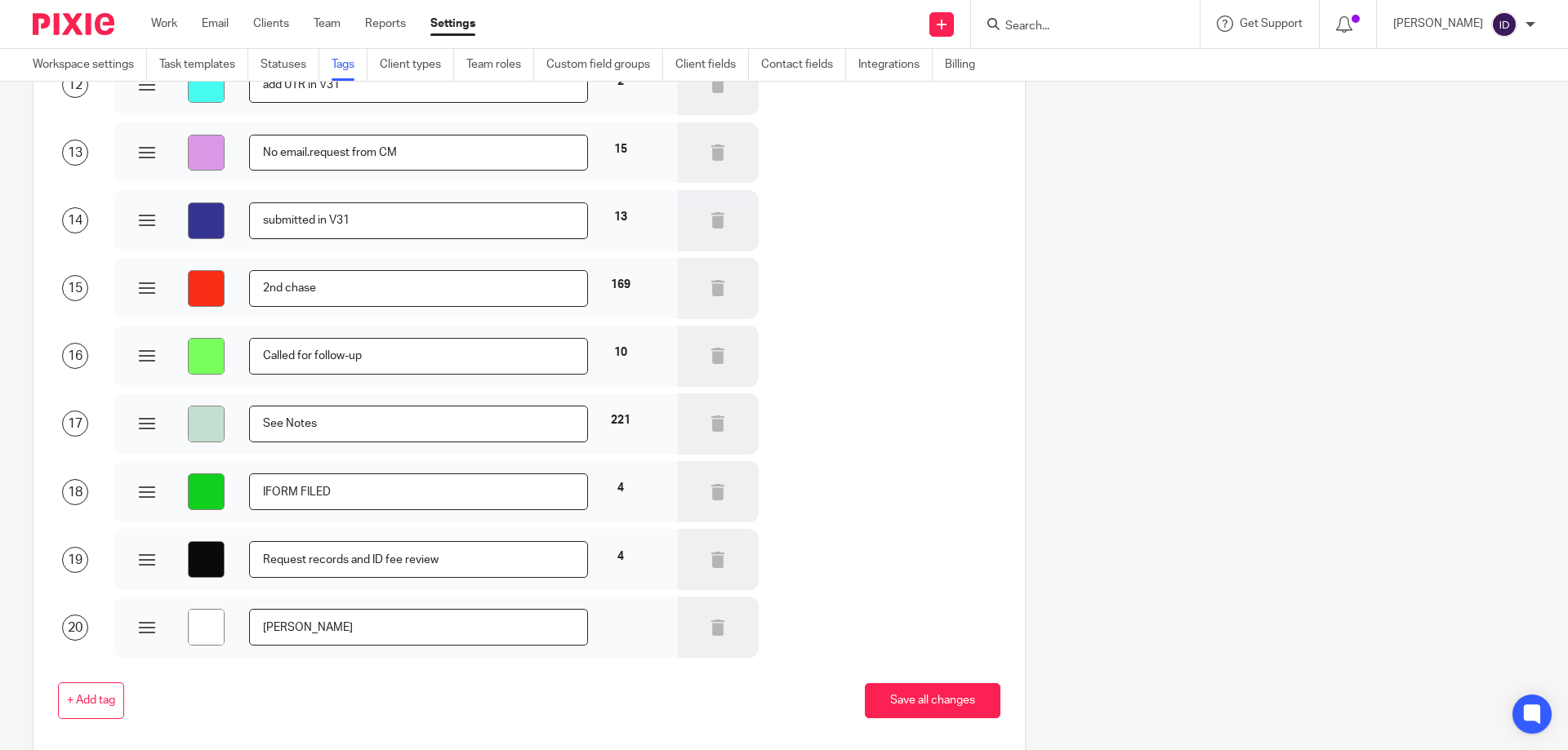
type input "#ffffff"
type input "Aimee Plea"
type input "#ffffff"
type input "Aimee Pleas"
type input "#ffffff"
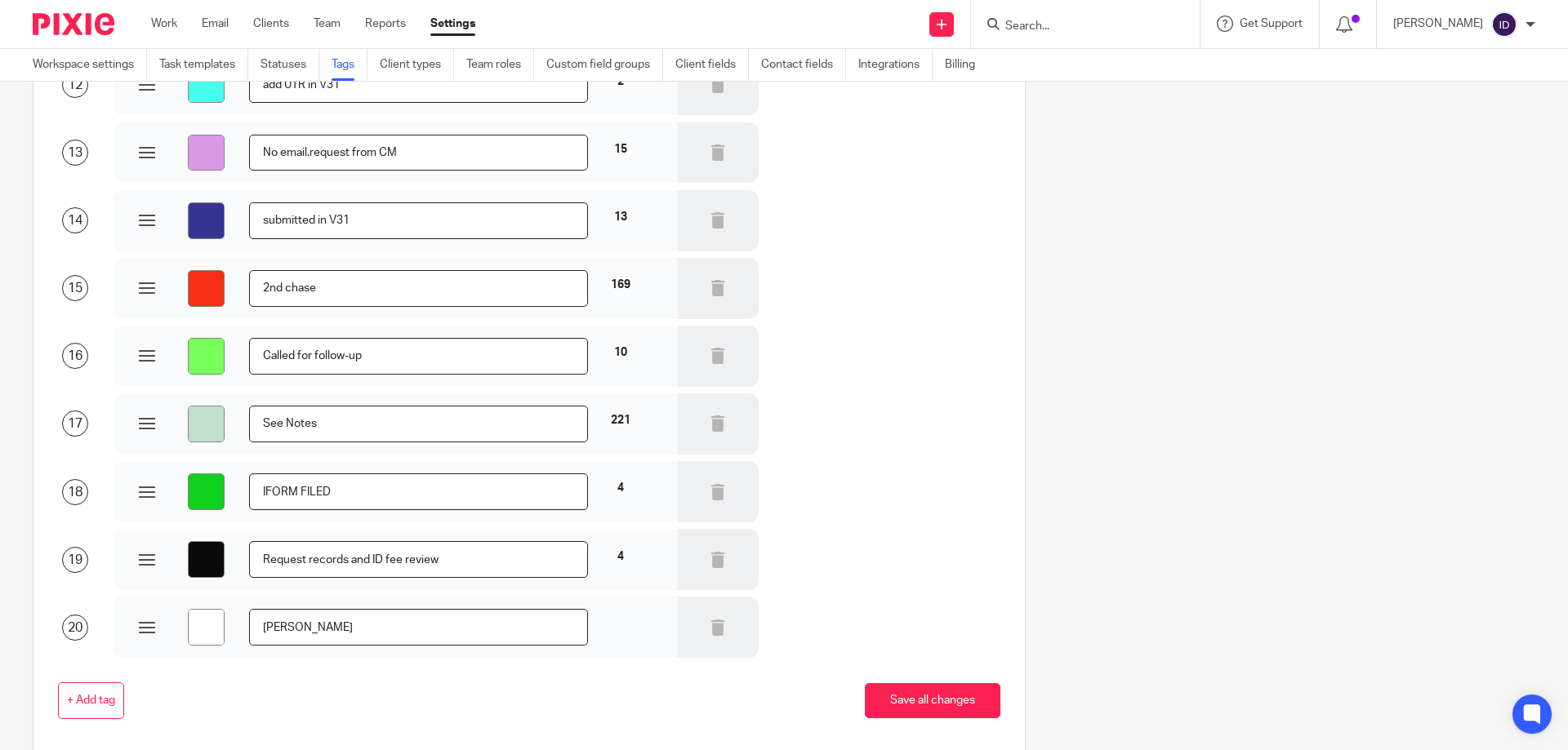
type input "Aimee Please"
type input "#ffffff"
type input "Aimee Please"
type input "#ffffff"
type input "Aimee Please c"
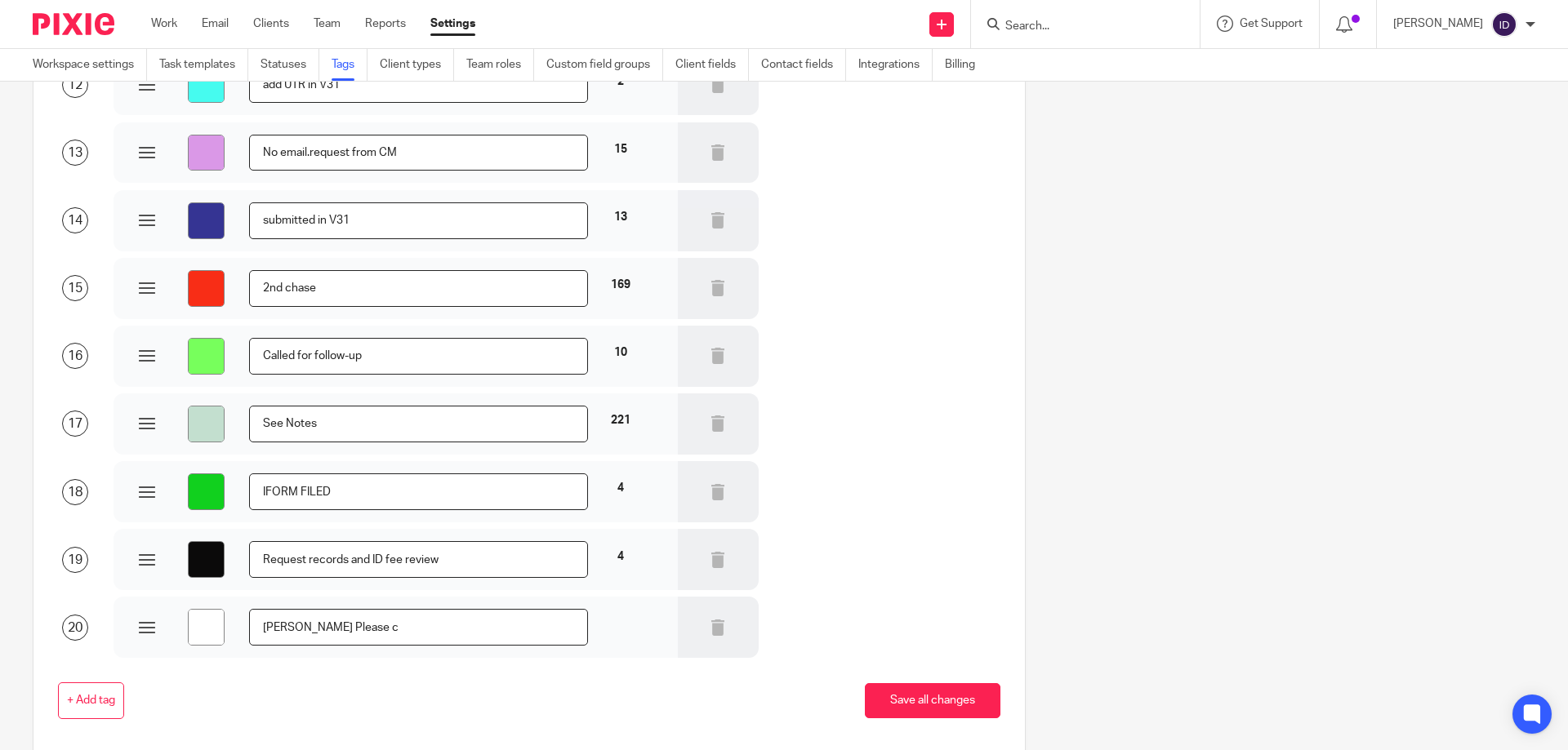
type input "#ffffff"
type input "Aimee Please ch"
type input "#ffffff"
type input "Aimee Please cha"
type input "#ffffff"
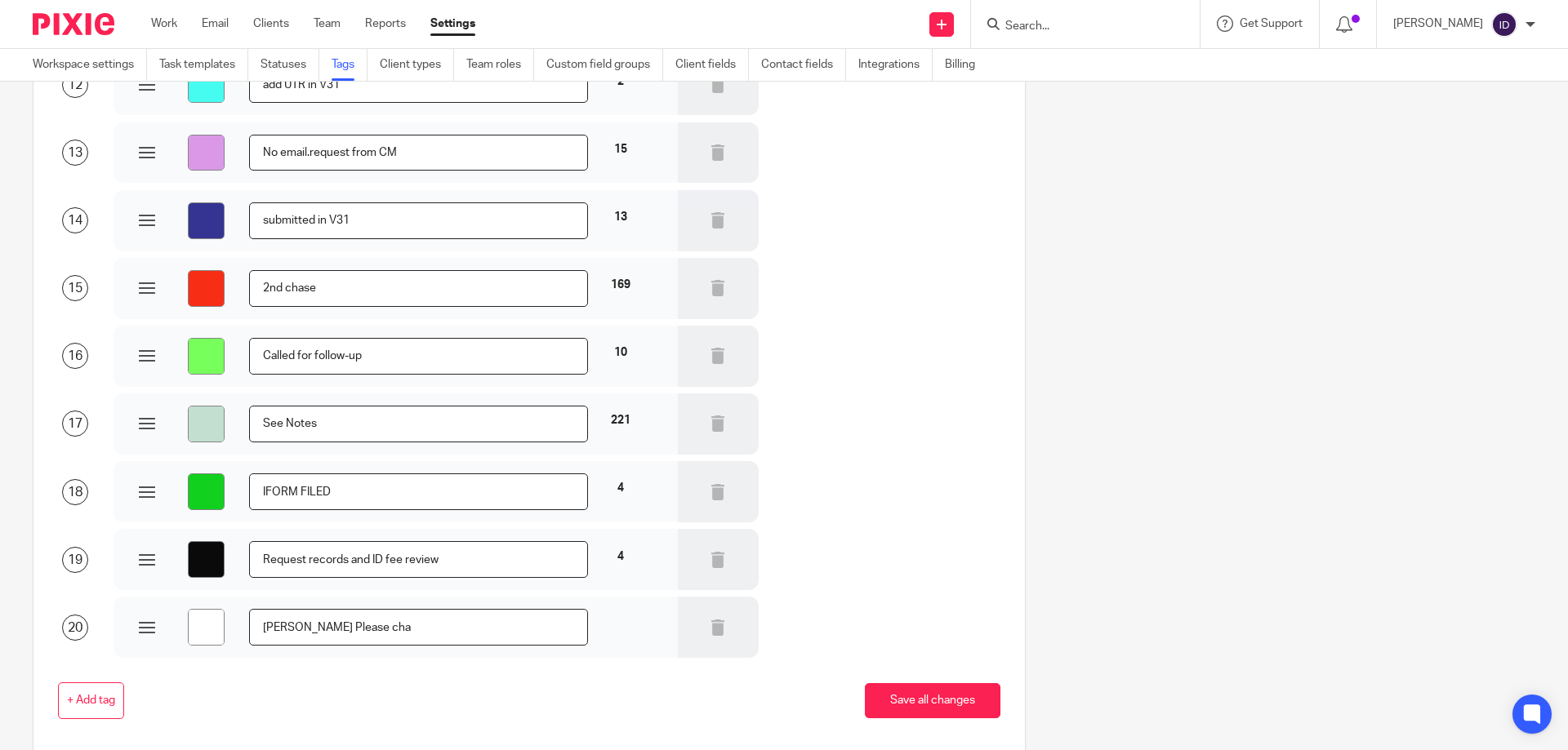
type input "Aimee Please chas"
type input "#ffffff"
type input "Aimee Please chase"
type input "#ffffff"
type input "Aimee Please chase"
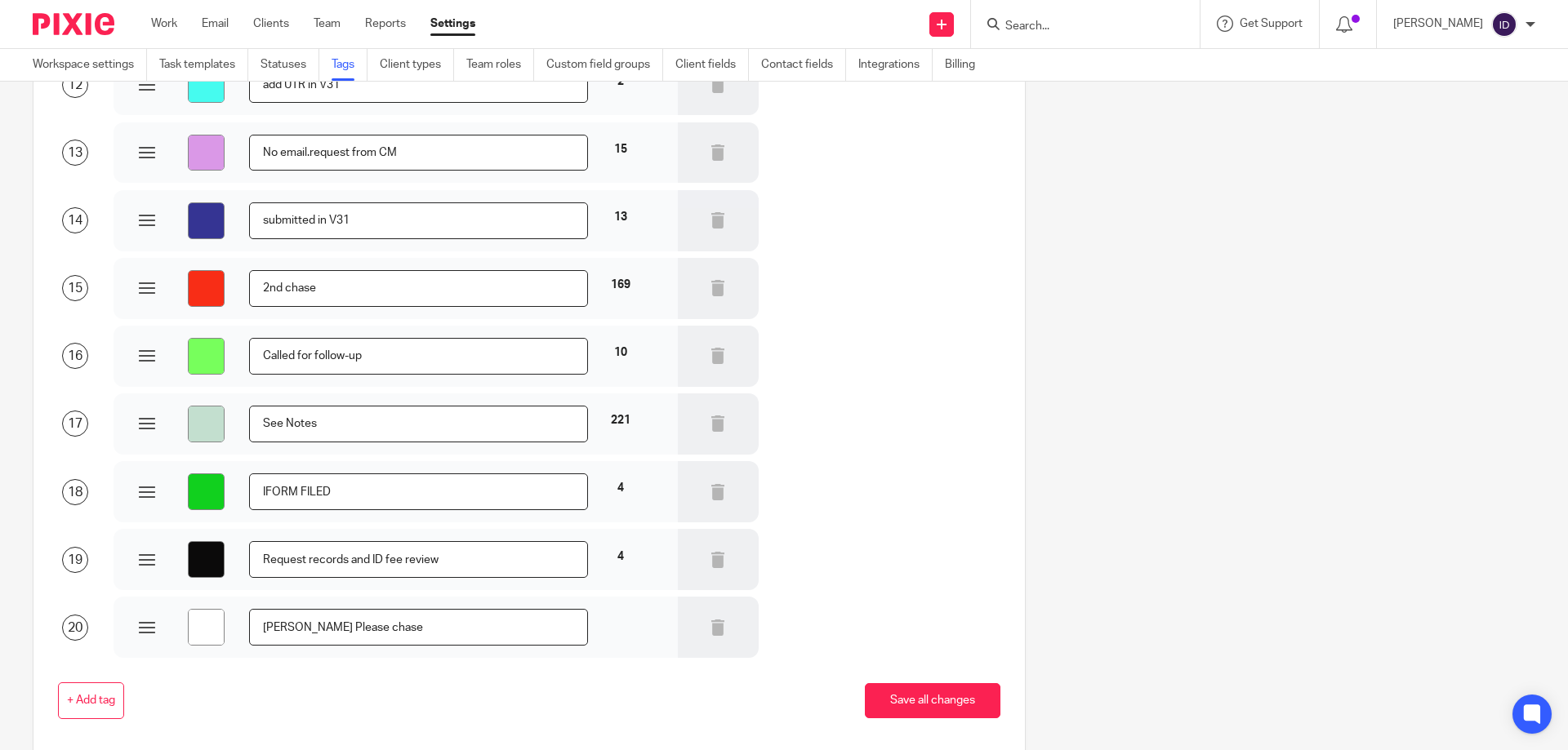
type input "#ffffff"
type input "Aimee Please chase r"
type input "#ffffff"
type input "Aimee Please chase re"
type input "#ffffff"
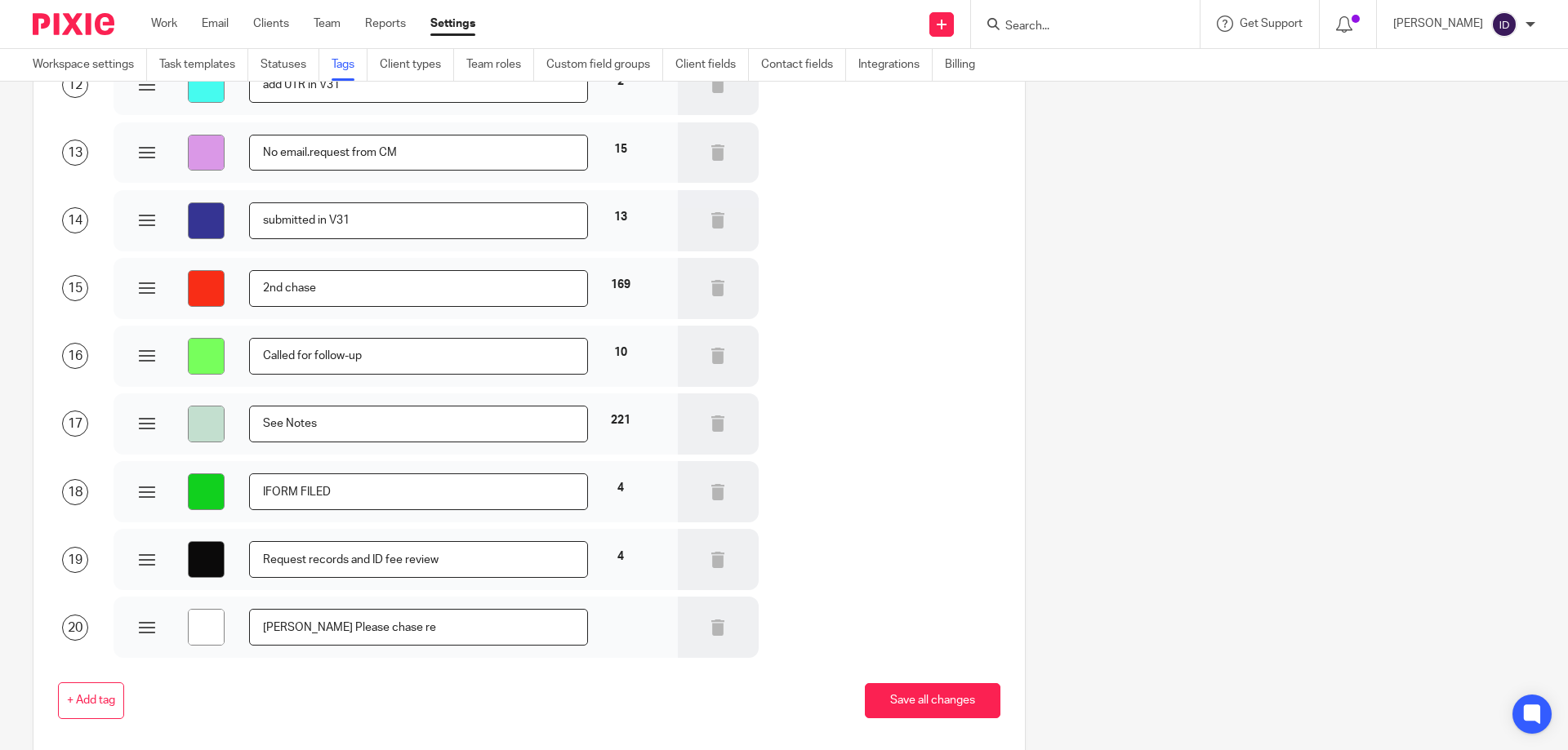
type input "Aimee Please chase rec"
type input "#ffffff"
type input "Aimee Please chase reco"
type input "#ffffff"
type input "Aimee Please chase recor"
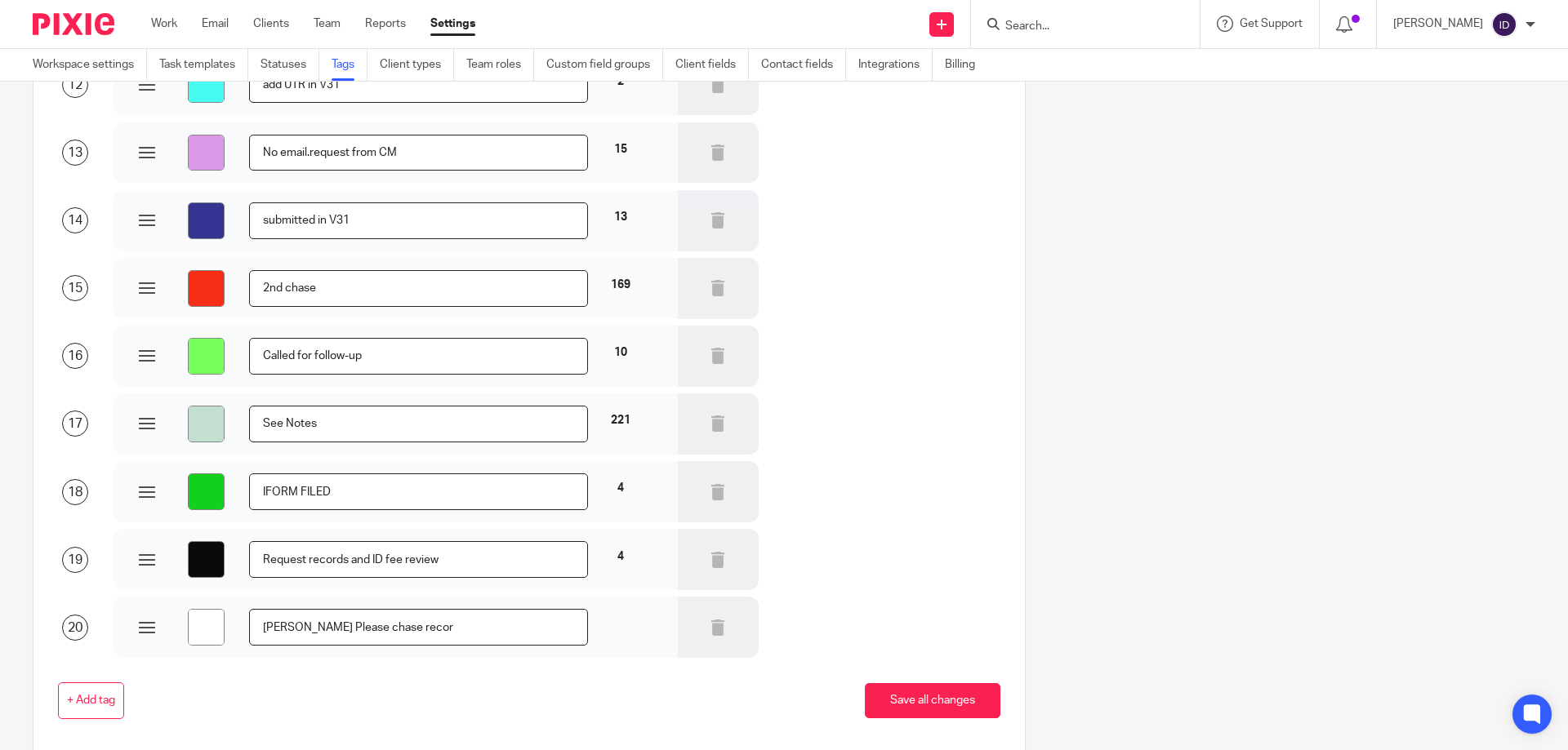
type input "#ffffff"
type input "Aimee Please chase record"
type input "#ffffff"
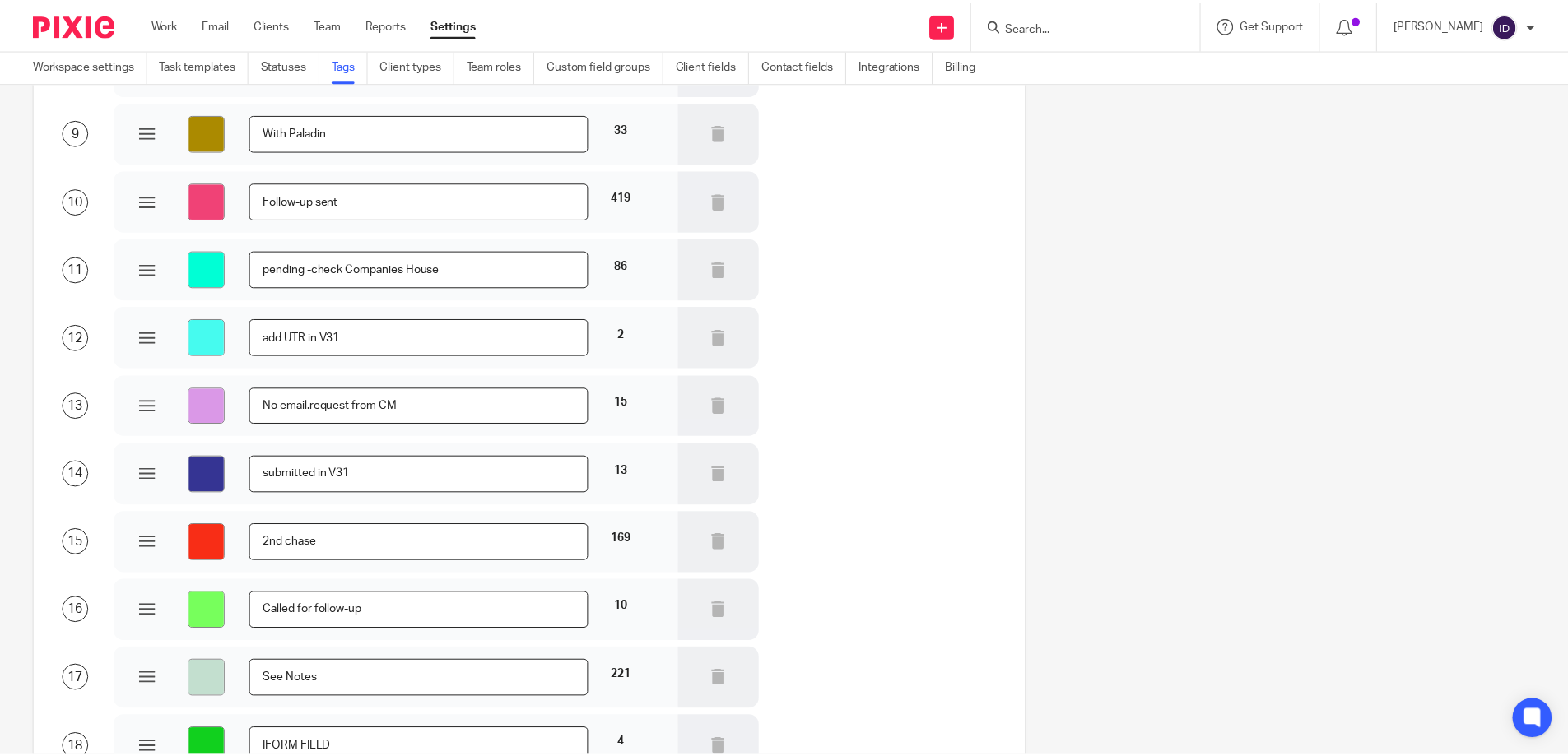
scroll to position [978, 0]
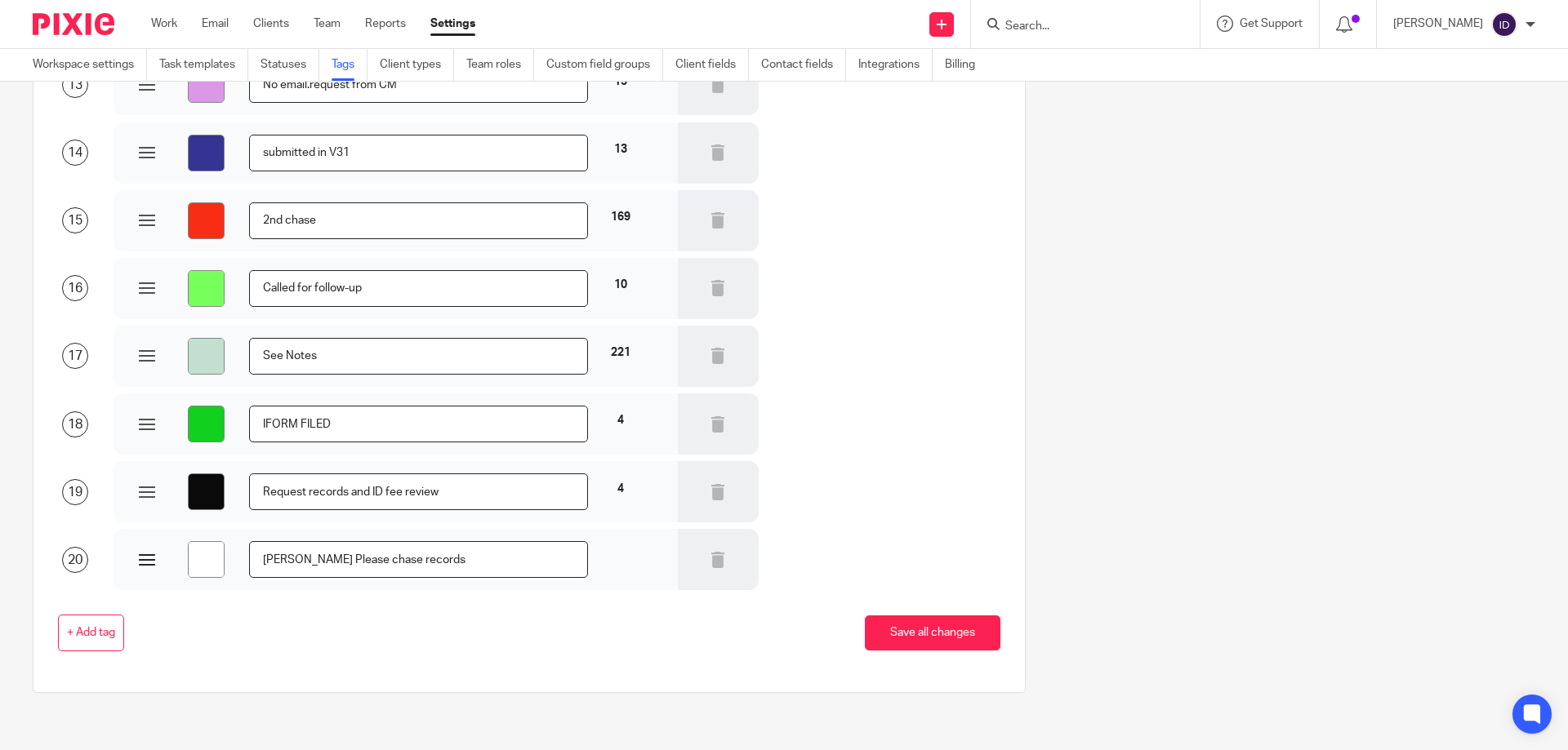
type input "Aimee Please chase records"
click at [192, 560] on input "#ffffff" at bounding box center [206, 559] width 37 height 37
type input "#878282"
click at [314, 640] on div "+ Add tag Save all changes" at bounding box center [515, 633] width 967 height 37
click at [933, 630] on button "Save all changes" at bounding box center [932, 633] width 136 height 35
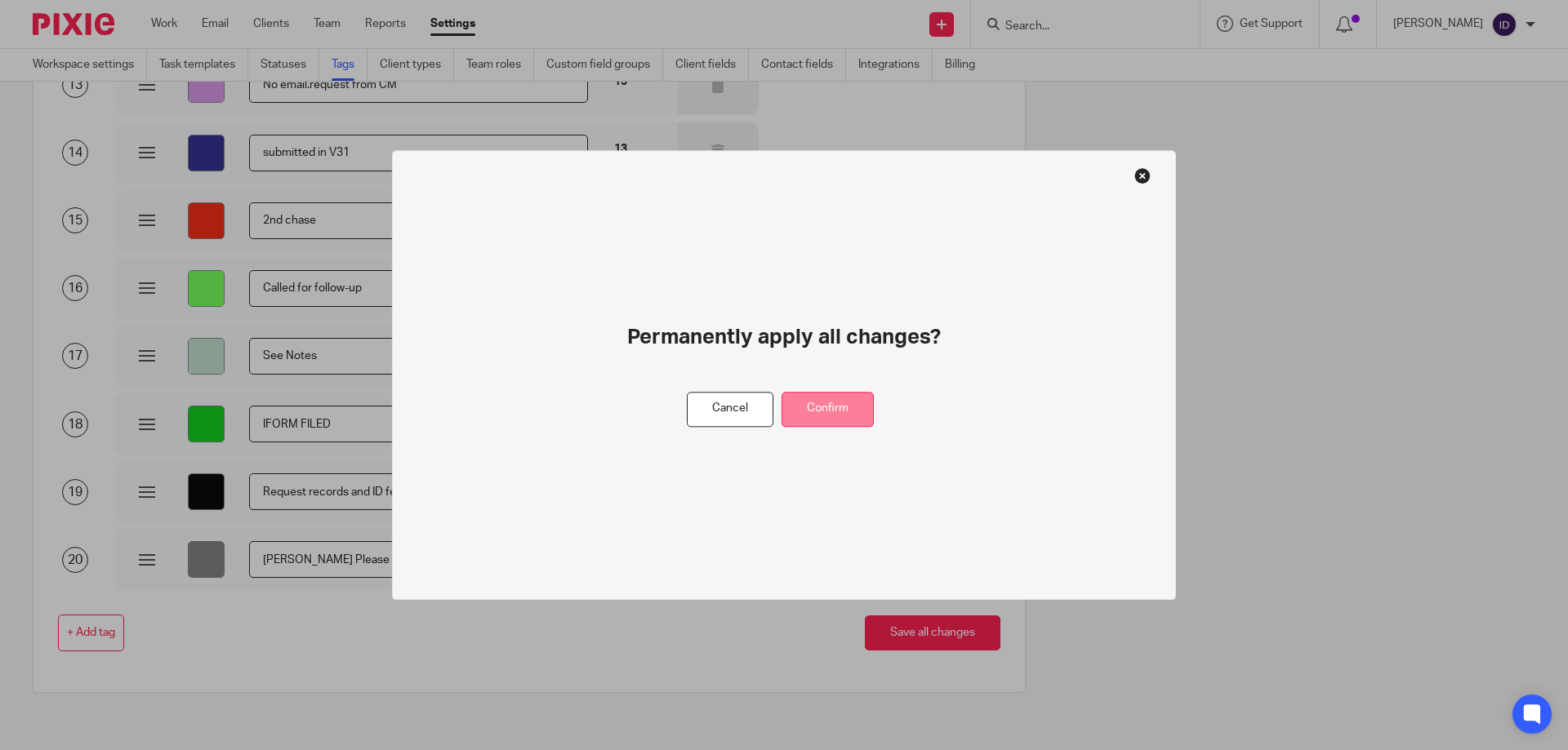
click at [852, 392] on button "Confirm" at bounding box center [828, 410] width 92 height 35
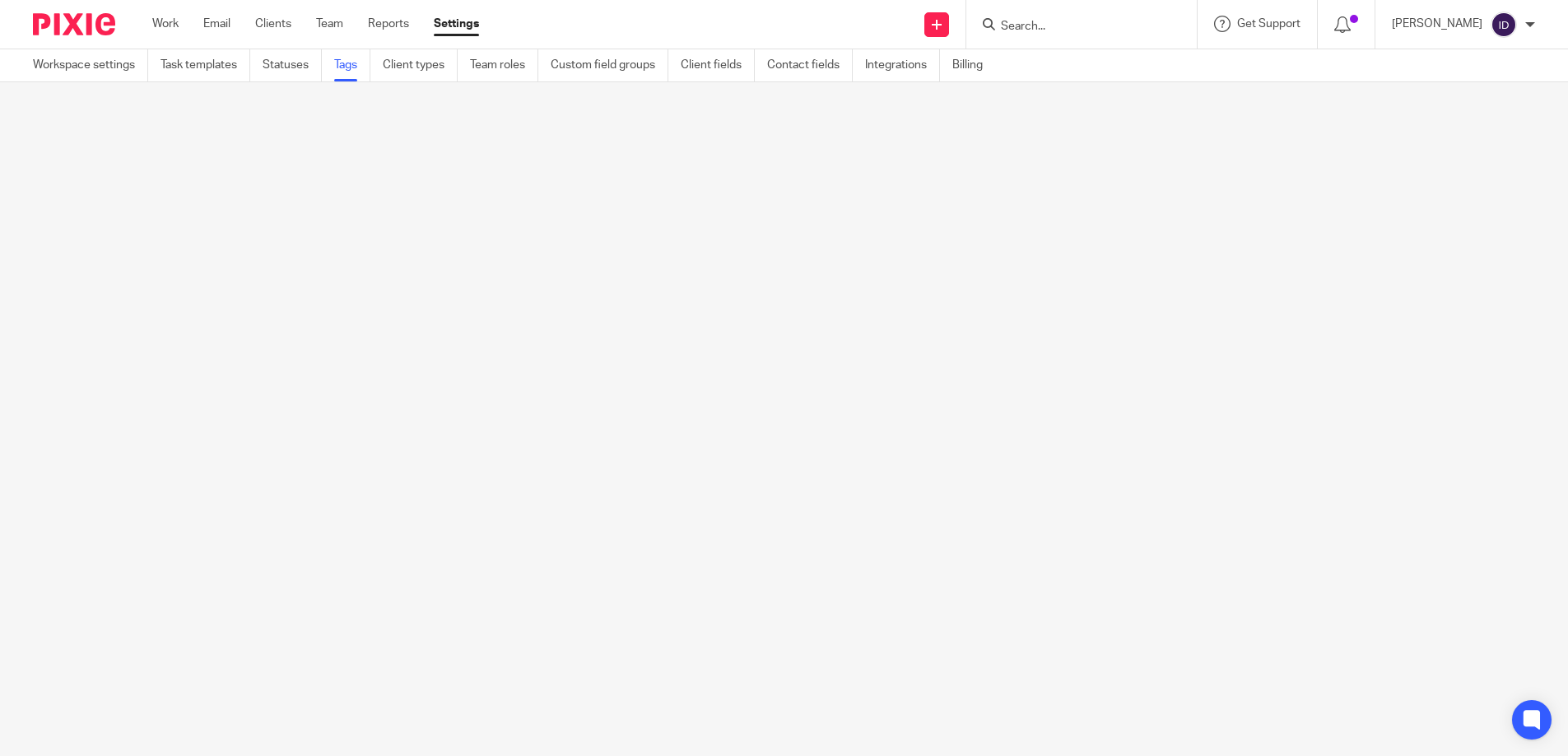
scroll to position [0, 0]
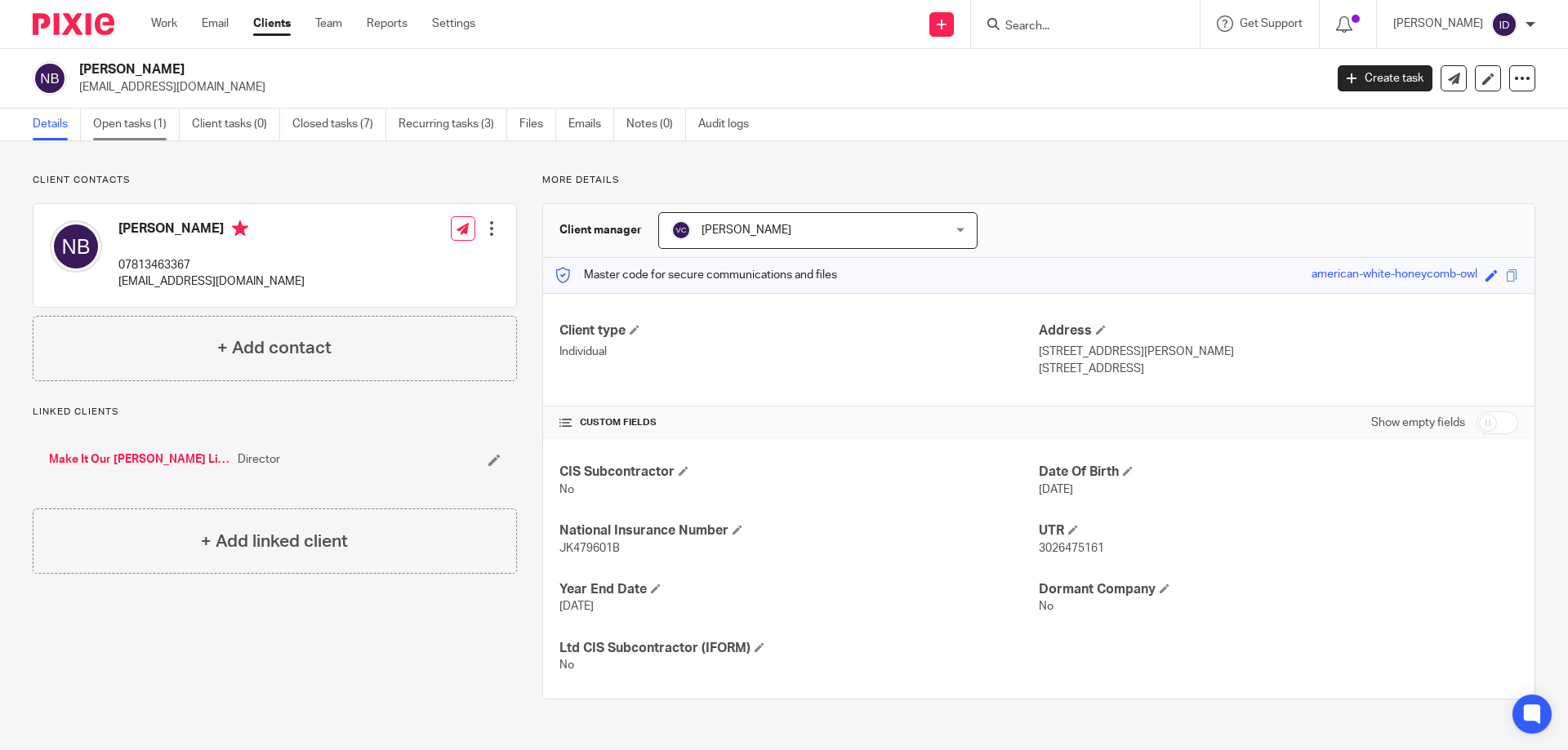
click at [122, 123] on link "Open tasks (1)" at bounding box center [136, 124] width 86 height 32
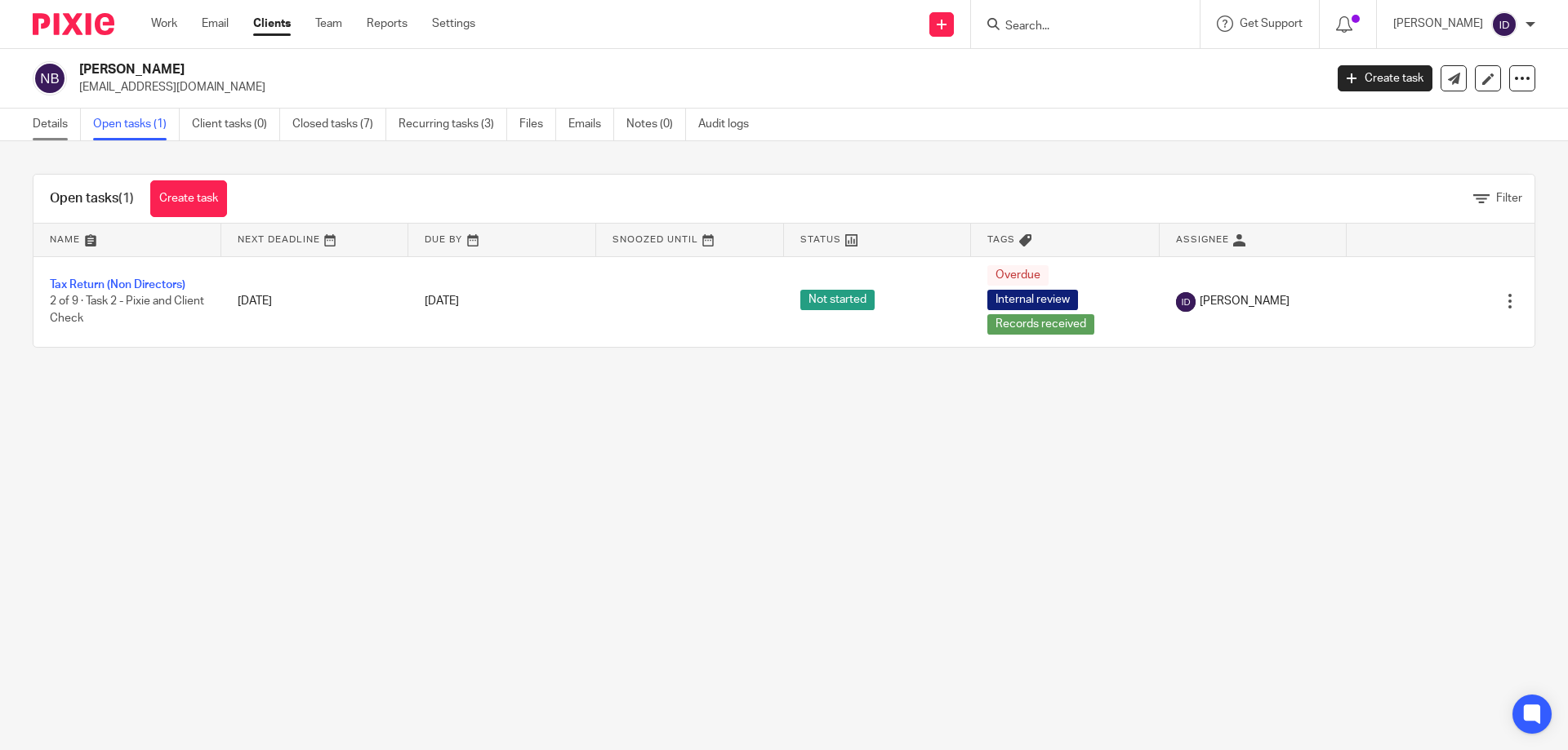
click at [48, 121] on link "Details" at bounding box center [56, 124] width 48 height 32
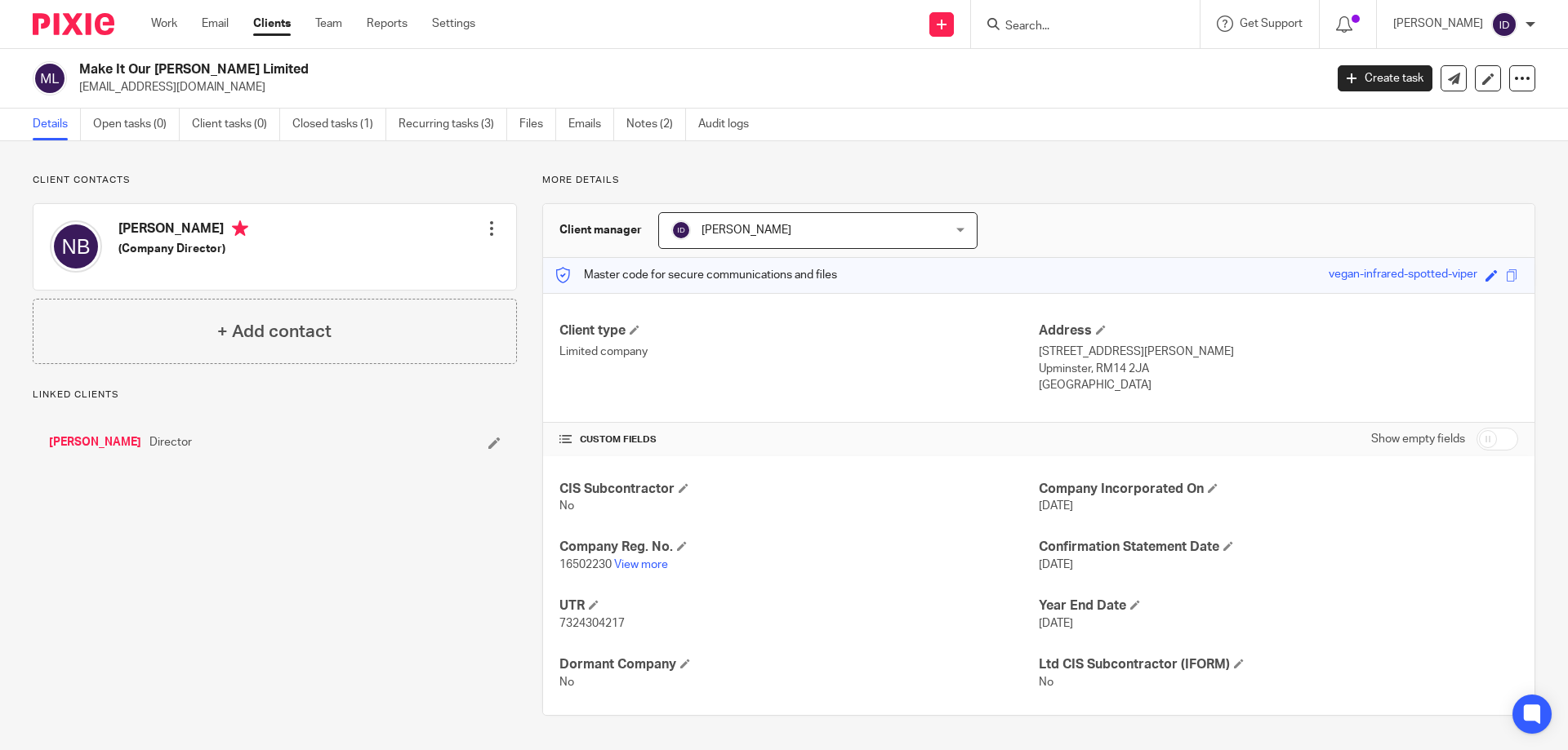
click at [817, 225] on span "[PERSON_NAME]" at bounding box center [793, 230] width 245 height 34
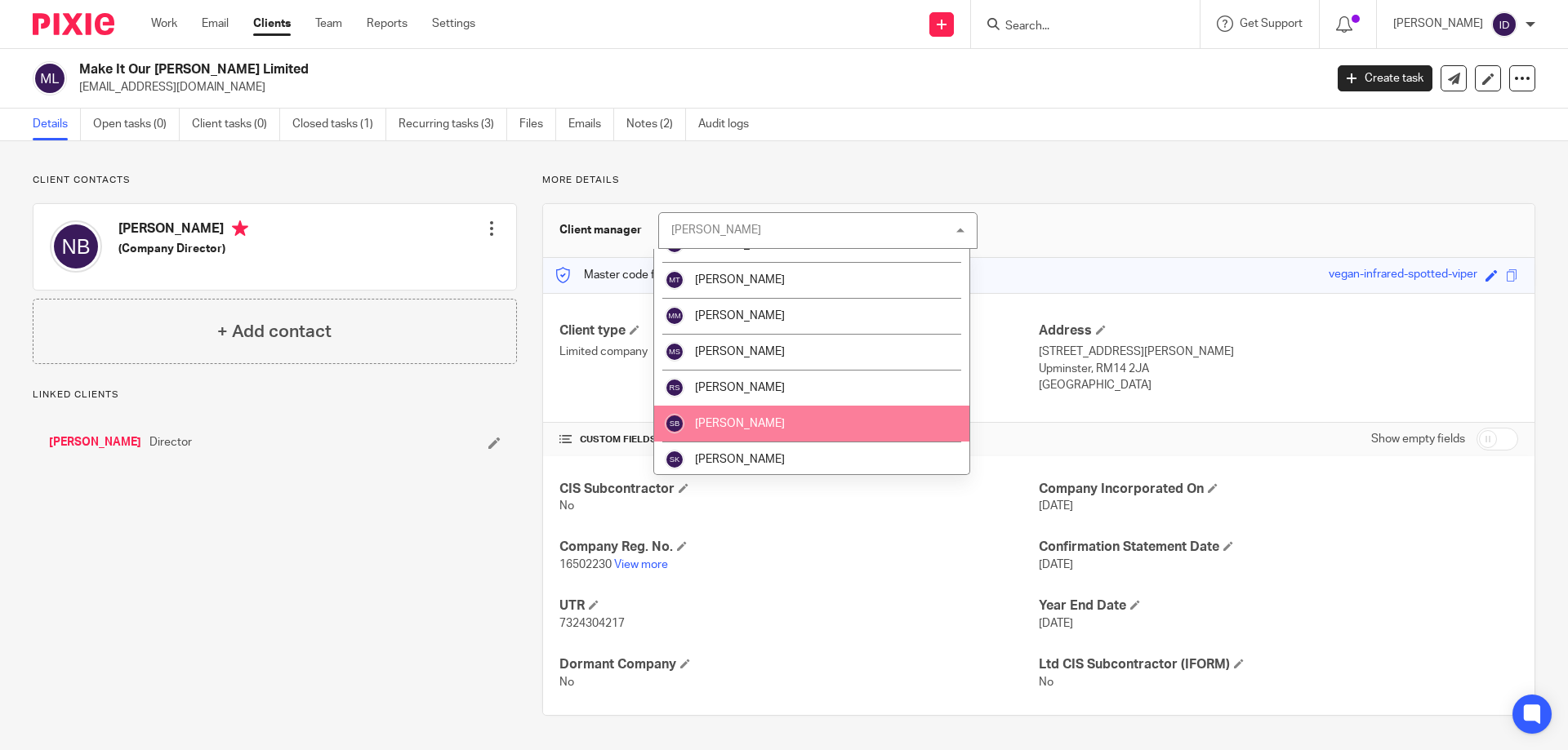
scroll to position [529, 0]
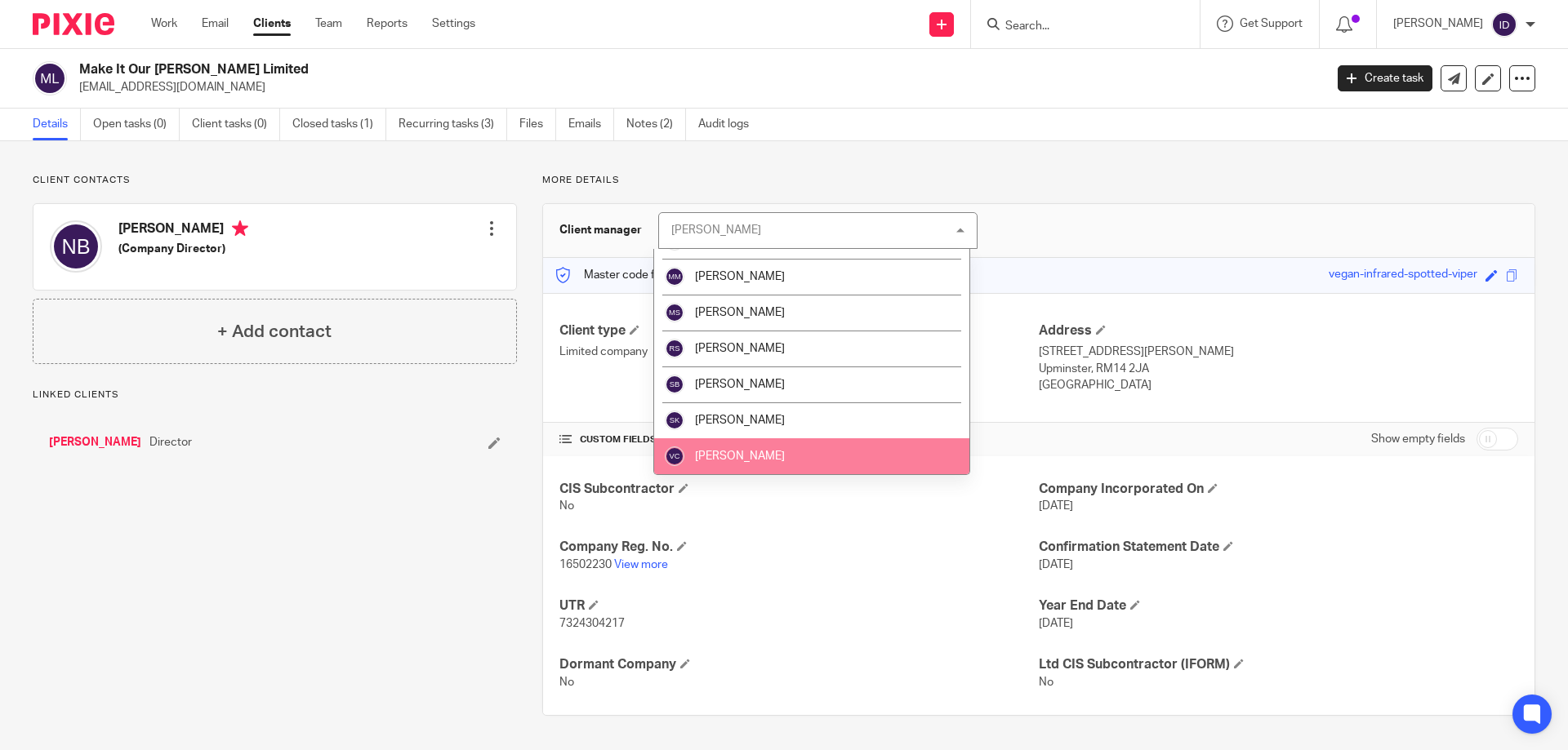
click at [720, 459] on span "[PERSON_NAME]" at bounding box center [739, 457] width 90 height 12
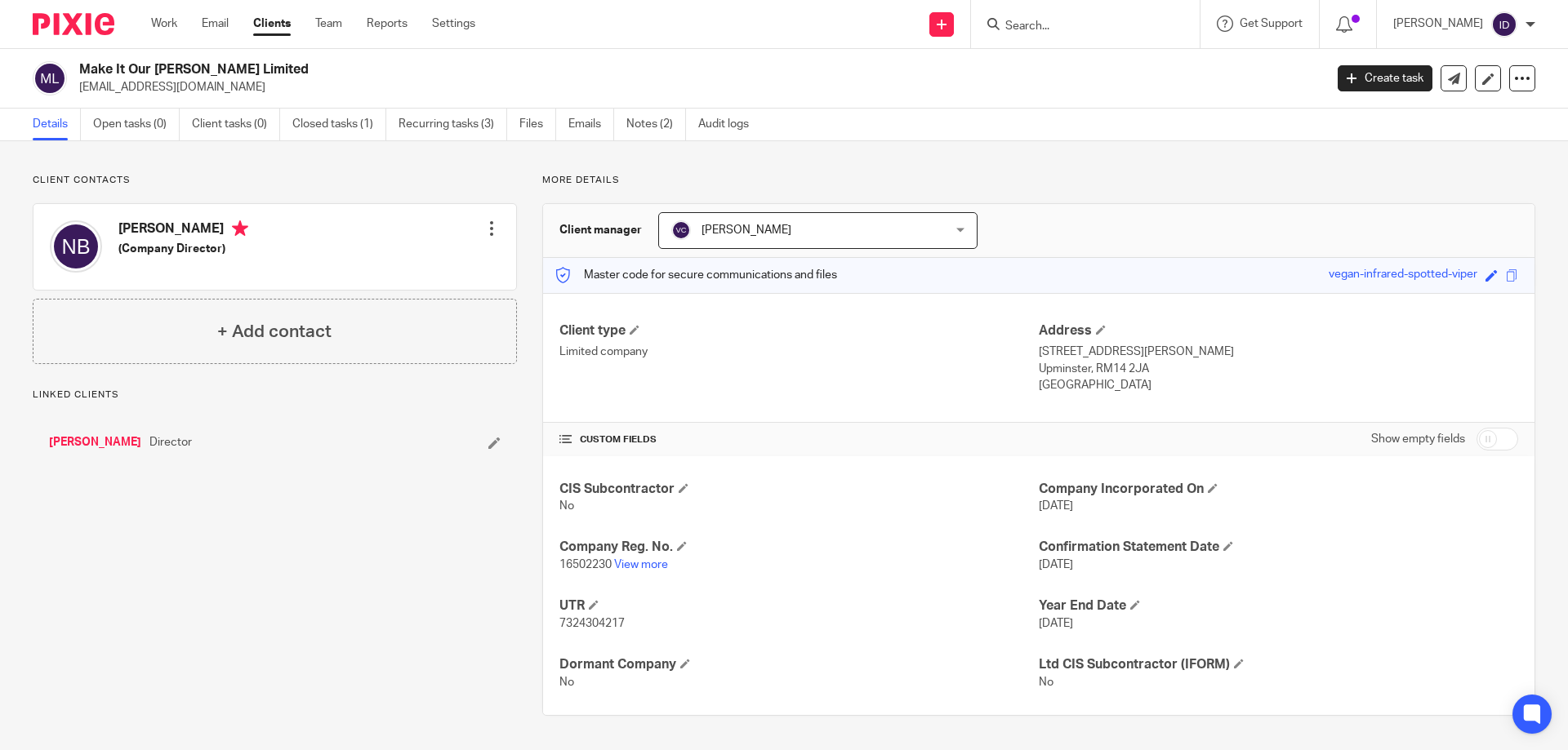
click at [187, 595] on div "Client contacts Natalie Maud Bone (Company Director) Edit contact Create client…" at bounding box center [262, 445] width 510 height 542
click at [1076, 20] on div "Client updated." at bounding box center [1167, 47] width 768 height 62
click at [1077, 20] on input "Search" at bounding box center [1077, 26] width 147 height 15
type input "kee"
click at [635, 565] on link "View more" at bounding box center [641, 565] width 54 height 12
